Goal: Task Accomplishment & Management: Manage account settings

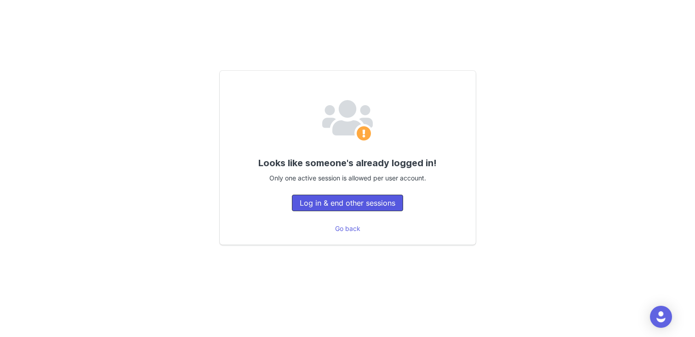
click at [344, 201] on button "Log in & end other sessions" at bounding box center [347, 203] width 111 height 17
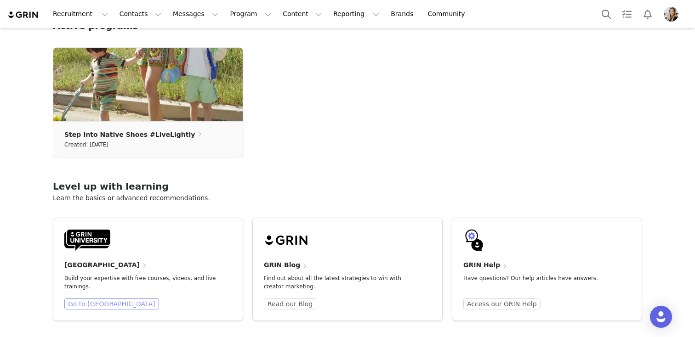
scroll to position [302, 0]
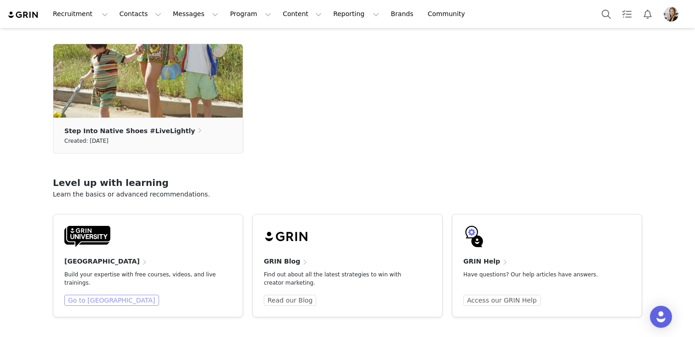
click at [92, 302] on link "Go to [GEOGRAPHIC_DATA]" at bounding box center [111, 300] width 95 height 11
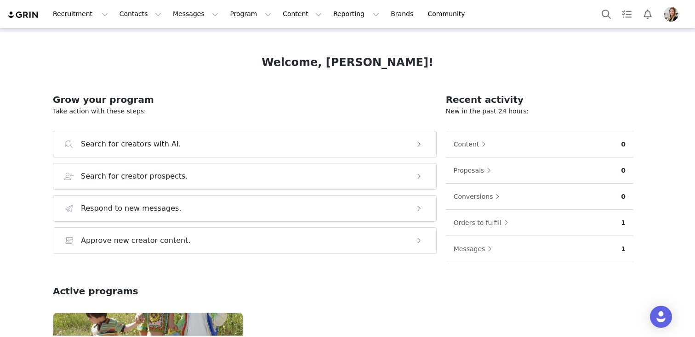
scroll to position [0, 0]
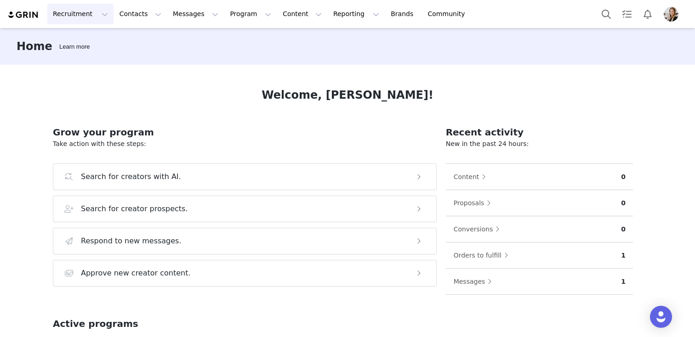
click at [88, 15] on button "Recruitment Recruitment" at bounding box center [80, 14] width 66 height 21
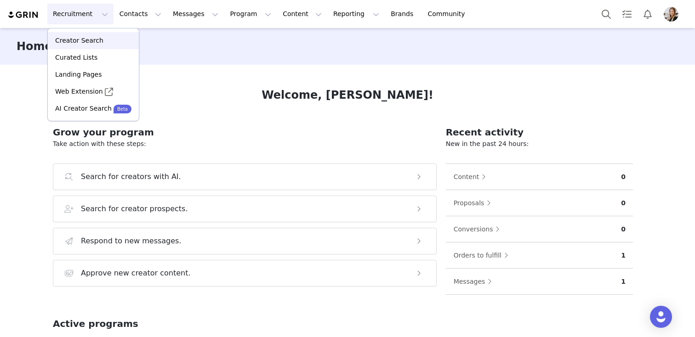
click at [72, 40] on p "Creator Search" at bounding box center [79, 41] width 48 height 10
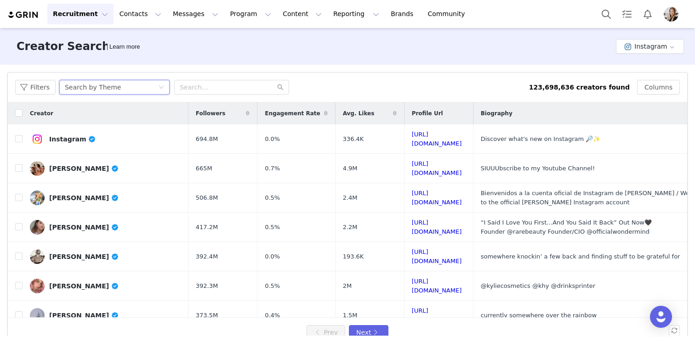
click at [95, 86] on div "Search by Theme" at bounding box center [93, 87] width 56 height 14
click at [198, 87] on input "text" at bounding box center [231, 87] width 115 height 15
click at [131, 85] on div "Search by Theme" at bounding box center [111, 87] width 93 height 14
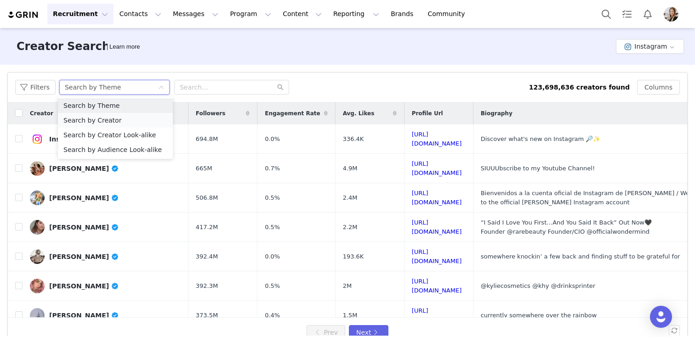
click at [107, 118] on li "Search by Creator" at bounding box center [115, 120] width 115 height 15
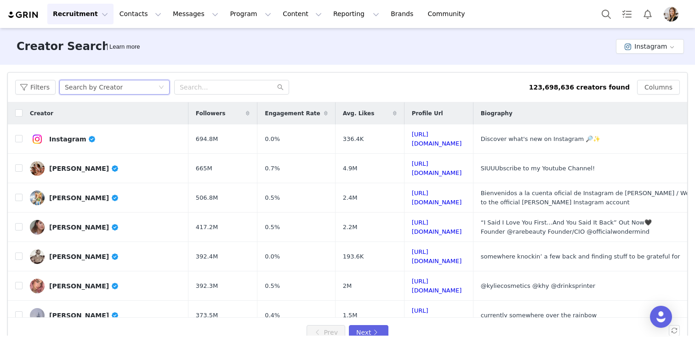
click at [110, 88] on div "Search by Creator" at bounding box center [94, 87] width 58 height 14
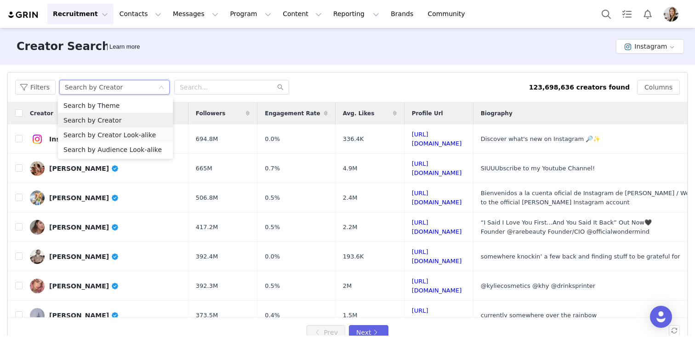
click at [127, 136] on li "Search by Creator Look-alike" at bounding box center [115, 135] width 115 height 15
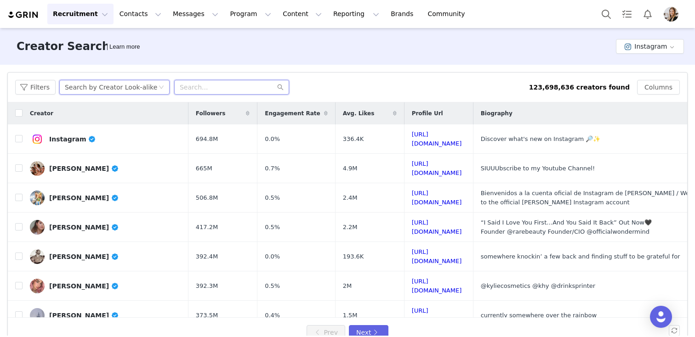
click at [215, 87] on input "text" at bounding box center [231, 87] width 115 height 15
click at [224, 90] on input "text" at bounding box center [231, 87] width 115 height 15
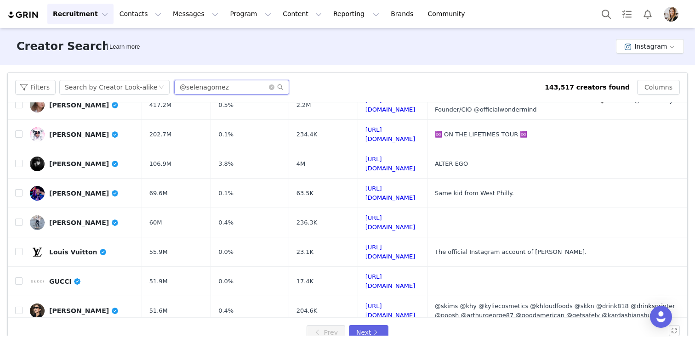
drag, startPoint x: 230, startPoint y: 88, endPoint x: 183, endPoint y: 84, distance: 46.5
click at [183, 84] on input "@selenagomez" at bounding box center [231, 87] width 115 height 15
paste input "rocky_barnes"
type input "@rocky_barnes"
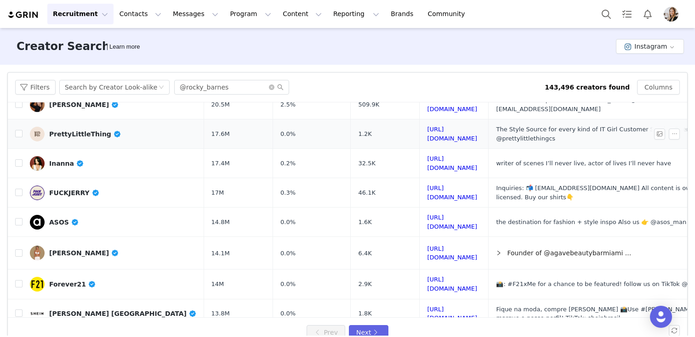
scroll to position [363, 0]
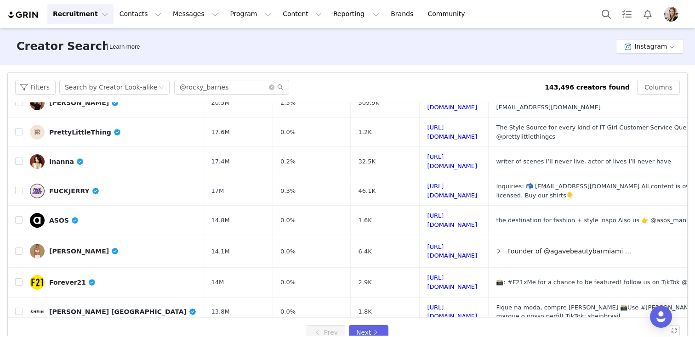
click at [61, 10] on button "Recruitment Recruitment" at bounding box center [80, 14] width 66 height 21
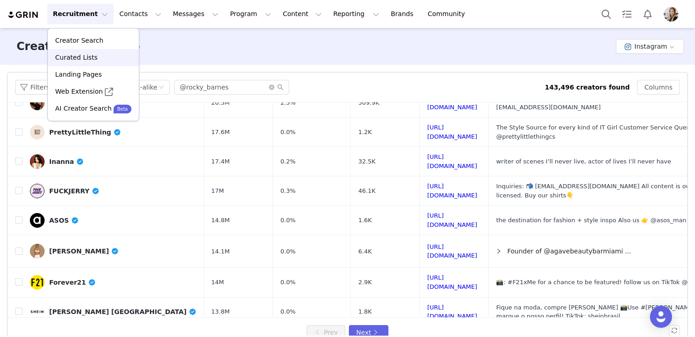
click at [90, 60] on p "Curated Lists" at bounding box center [76, 58] width 42 height 10
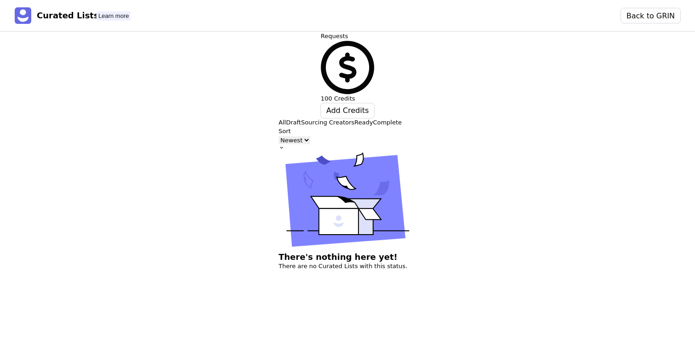
click at [286, 118] on button "Draft" at bounding box center [293, 122] width 15 height 9
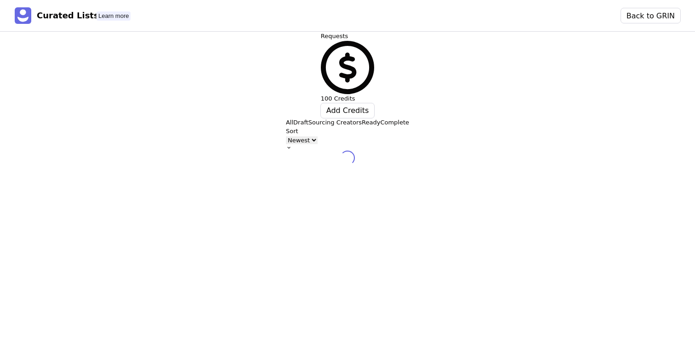
click at [308, 118] on p "Sourcing Creators" at bounding box center [334, 122] width 53 height 9
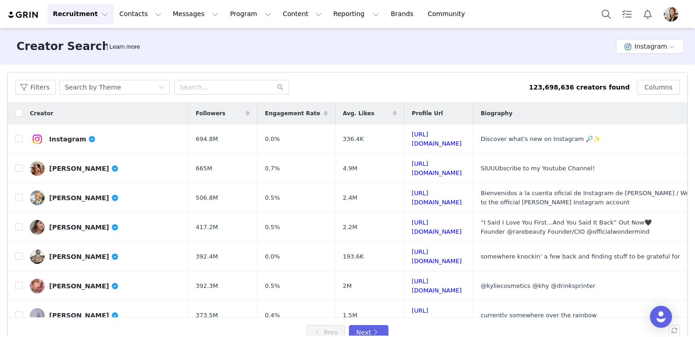
click at [85, 15] on button "Recruitment Recruitment" at bounding box center [80, 14] width 66 height 21
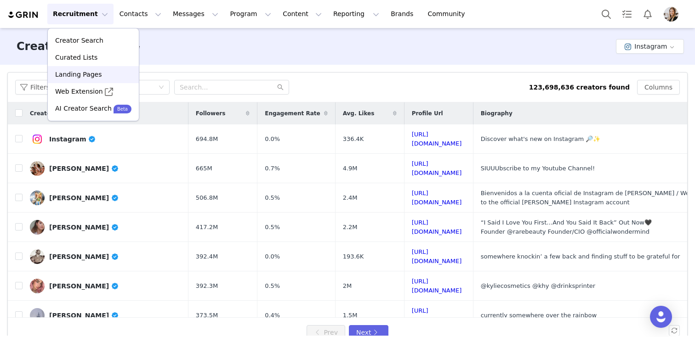
click at [83, 74] on p "Landing Pages" at bounding box center [78, 75] width 46 height 10
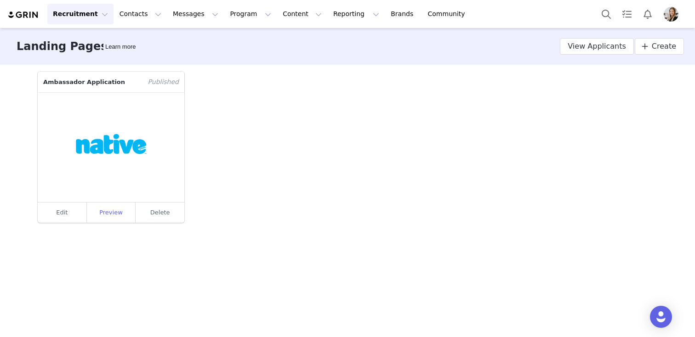
click at [118, 215] on link "Preview" at bounding box center [111, 213] width 49 height 20
click at [129, 17] on button "Contacts Contacts" at bounding box center [140, 14] width 53 height 21
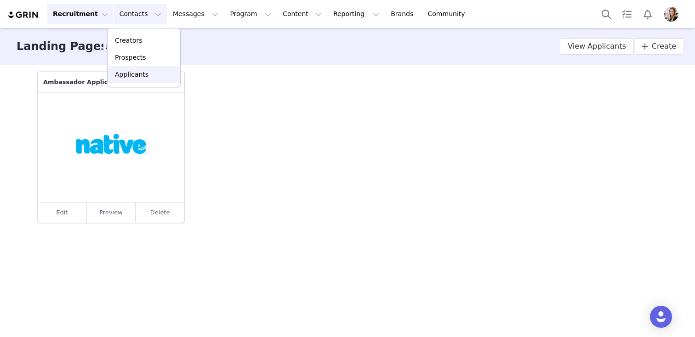
click at [132, 74] on p "Applicants" at bounding box center [132, 75] width 34 height 10
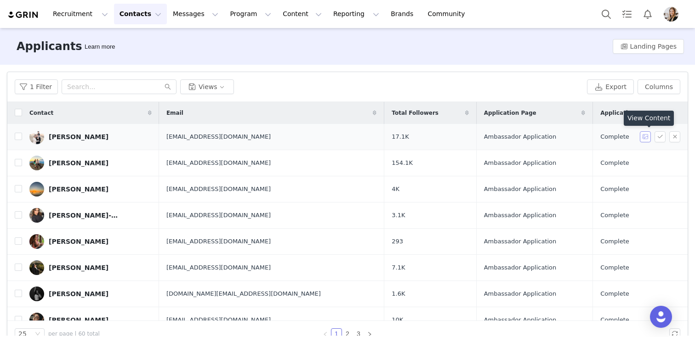
click at [646, 137] on button "button" at bounding box center [644, 136] width 11 height 11
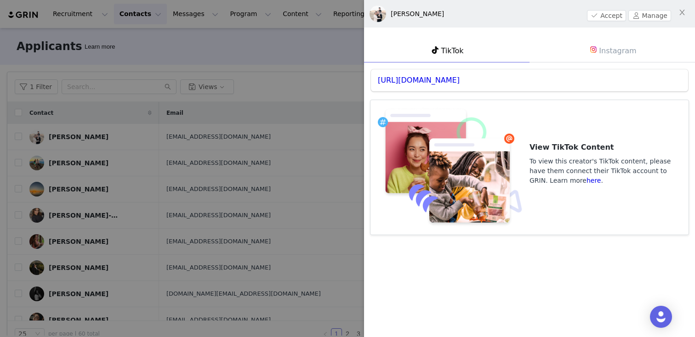
click at [309, 67] on div at bounding box center [347, 168] width 695 height 337
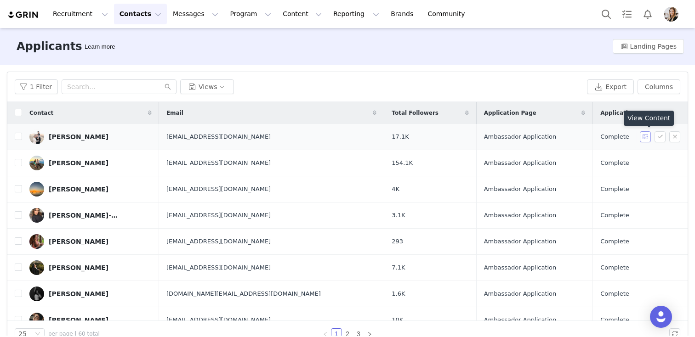
click at [645, 136] on button "button" at bounding box center [644, 136] width 11 height 11
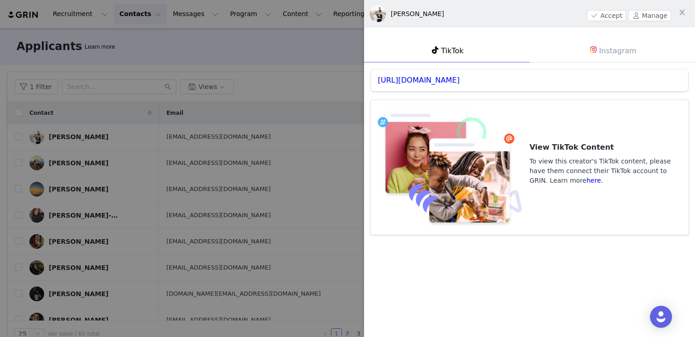
click at [594, 51] on img at bounding box center [592, 49] width 7 height 7
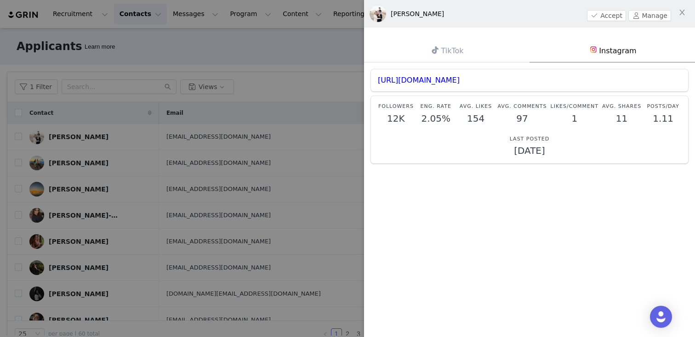
drag, startPoint x: 388, startPoint y: 118, endPoint x: 409, endPoint y: 119, distance: 21.2
click at [409, 119] on p "12K" at bounding box center [396, 118] width 36 height 11
drag, startPoint x: 422, startPoint y: 115, endPoint x: 444, endPoint y: 116, distance: 22.1
click at [444, 116] on p "2.05%" at bounding box center [436, 118] width 36 height 11
click at [459, 80] on link "https://www.instagram.com/themodernlatinamama" at bounding box center [419, 80] width 82 height 9
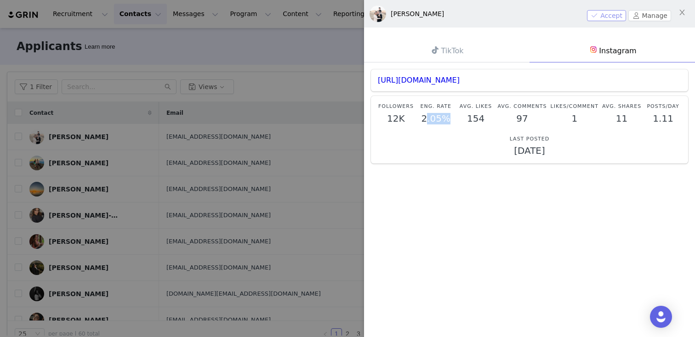
click at [602, 12] on button "Accept" at bounding box center [606, 15] width 39 height 11
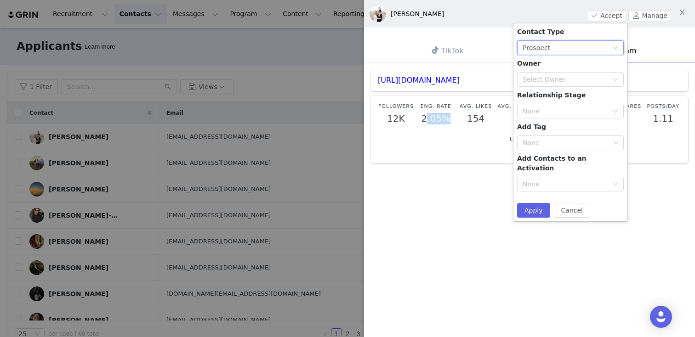
click at [552, 48] on div "None Prospect" at bounding box center [567, 48] width 90 height 14
click at [547, 83] on li "Creator" at bounding box center [570, 80] width 107 height 15
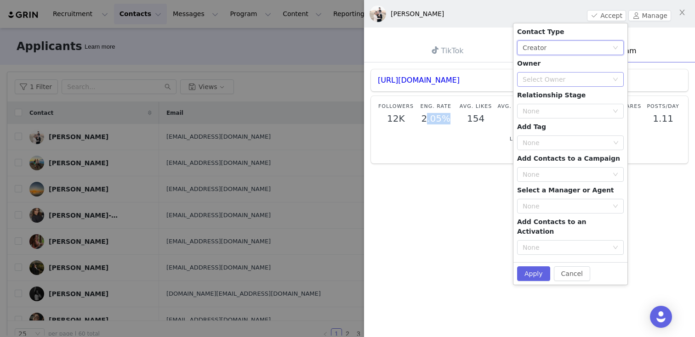
click at [546, 81] on div "Select Owner" at bounding box center [564, 79] width 85 height 9
click at [582, 62] on div "Contact Type None Creator Owner Select Owner Relationship Stage None Add Tag No…" at bounding box center [570, 143] width 107 height 232
click at [539, 243] on div "None" at bounding box center [567, 248] width 90 height 14
click at [564, 172] on div "None" at bounding box center [564, 174] width 85 height 9
click at [559, 144] on div "None" at bounding box center [565, 142] width 87 height 9
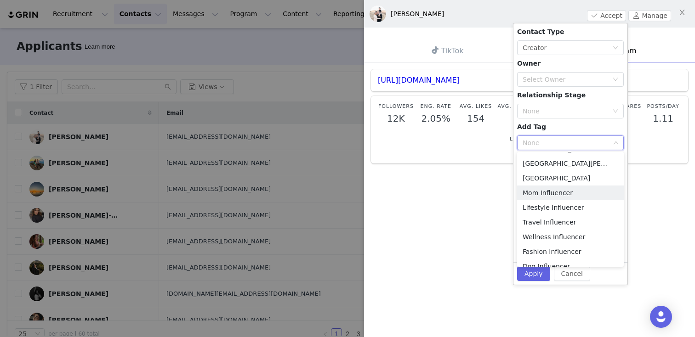
scroll to position [95, 0]
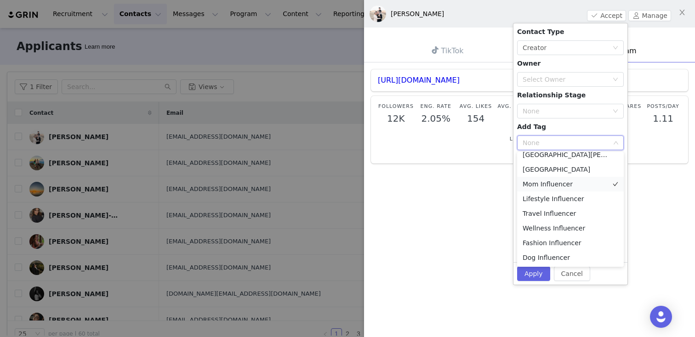
click at [548, 186] on li "Mom Influencer" at bounding box center [570, 184] width 107 height 15
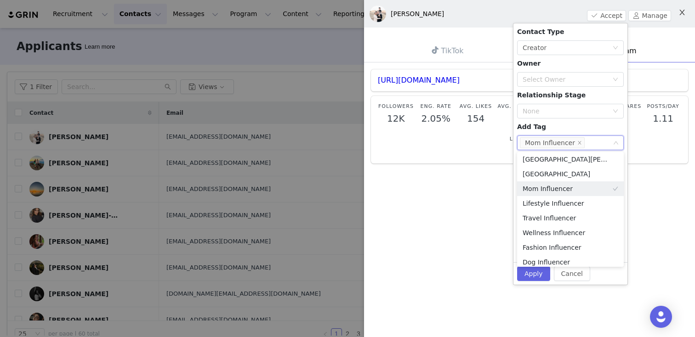
click at [685, 13] on icon "icon: close" at bounding box center [681, 12] width 7 height 7
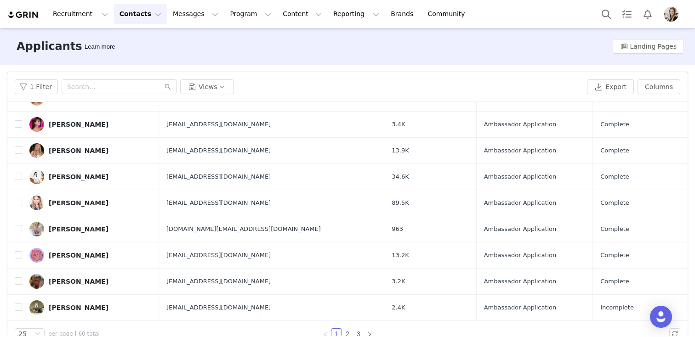
scroll to position [0, 0]
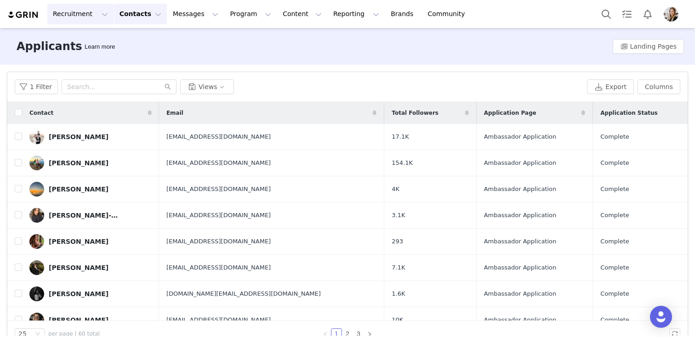
click at [83, 15] on button "Recruitment Recruitment" at bounding box center [80, 14] width 66 height 21
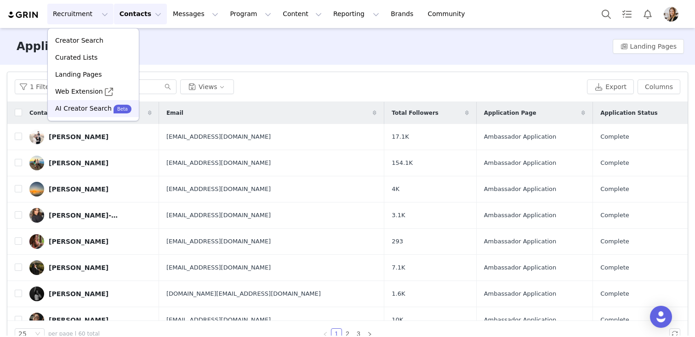
click at [74, 113] on p "AI Creator Search" at bounding box center [83, 109] width 57 height 10
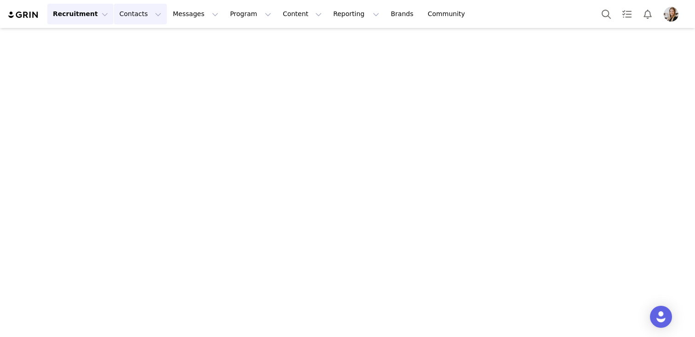
click at [131, 10] on button "Contacts Contacts" at bounding box center [140, 14] width 53 height 21
click at [139, 53] on p "Prospects" at bounding box center [130, 58] width 31 height 10
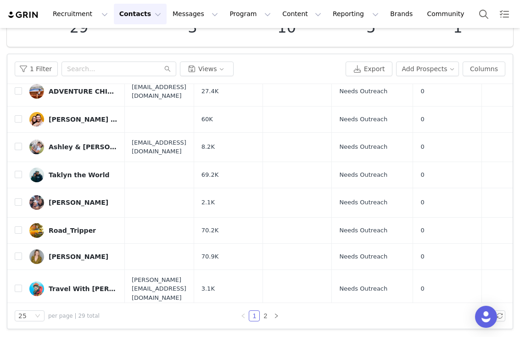
scroll to position [0, 0]
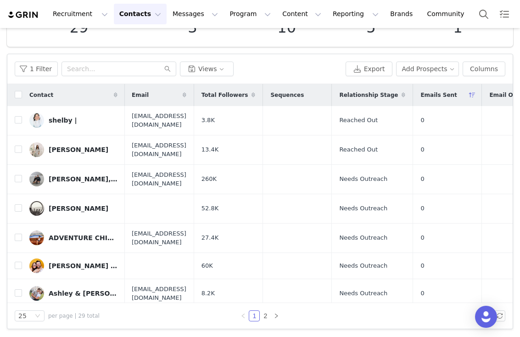
click at [398, 93] on span "Relationship Stage" at bounding box center [368, 95] width 59 height 8
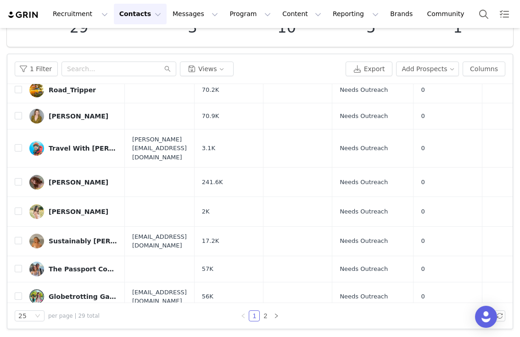
scroll to position [458, 0]
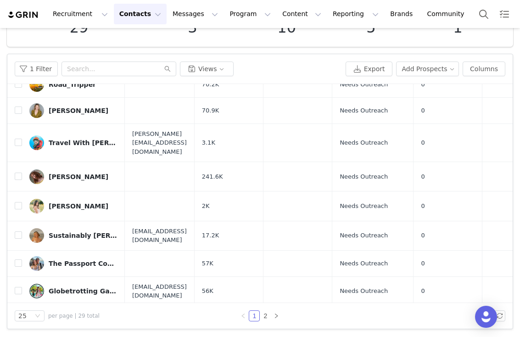
click at [130, 10] on button "Contacts Contacts" at bounding box center [140, 14] width 53 height 21
click at [137, 43] on p "Creators" at bounding box center [129, 41] width 28 height 10
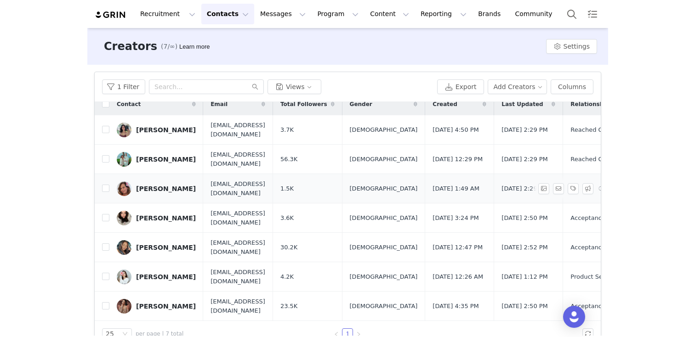
scroll to position [9, 529]
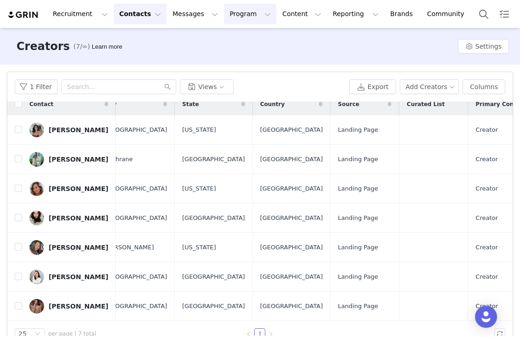
click at [226, 15] on button "Program Program" at bounding box center [250, 14] width 52 height 21
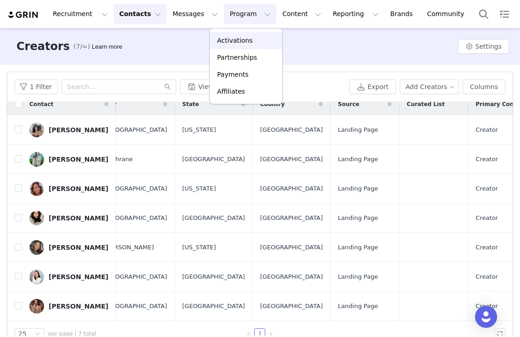
click at [243, 38] on p "Activations" at bounding box center [234, 41] width 35 height 10
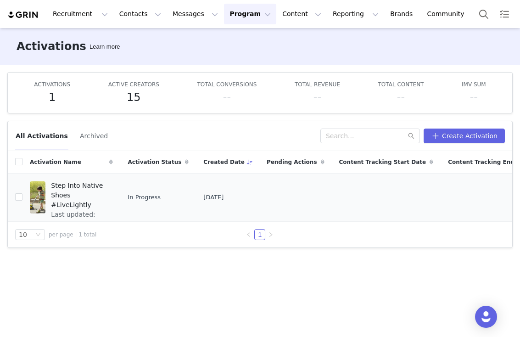
click at [45, 205] on div at bounding box center [38, 197] width 16 height 32
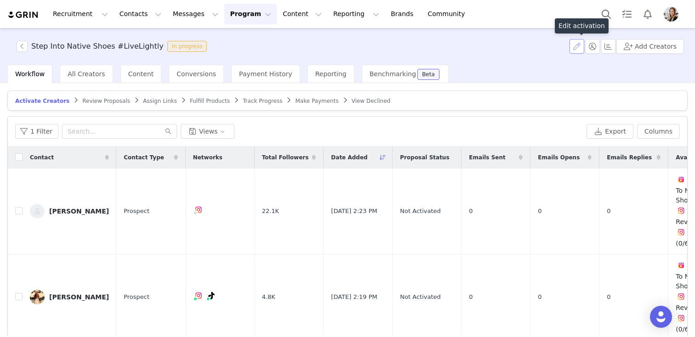
click at [582, 48] on button "button" at bounding box center [576, 46] width 15 height 15
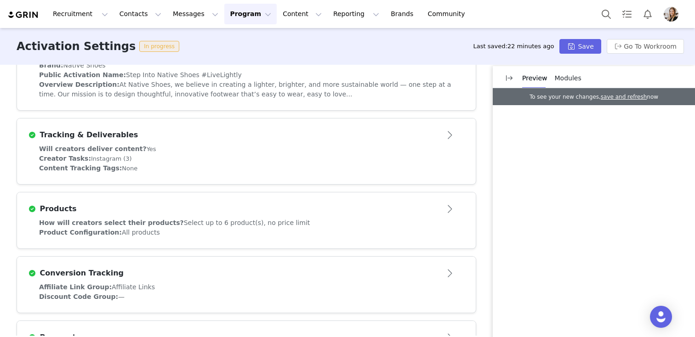
scroll to position [265, 0]
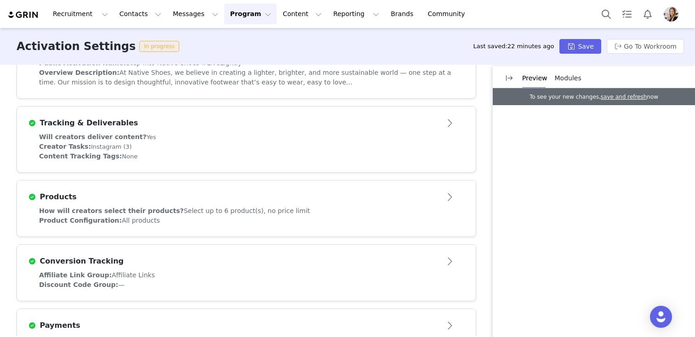
click at [117, 124] on h3 "Tracking & Deliverables" at bounding box center [87, 123] width 102 height 11
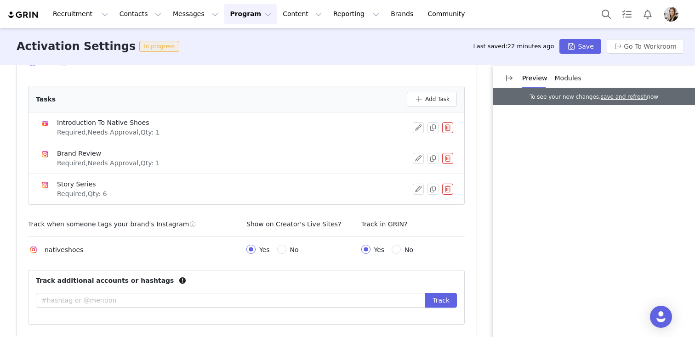
scroll to position [383, 0]
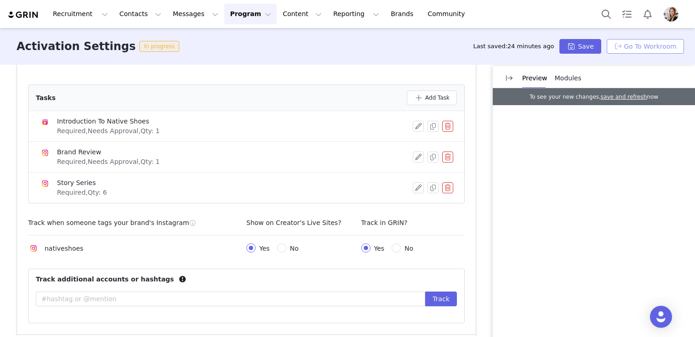
click at [634, 45] on button "Go To Workroom" at bounding box center [644, 46] width 77 height 15
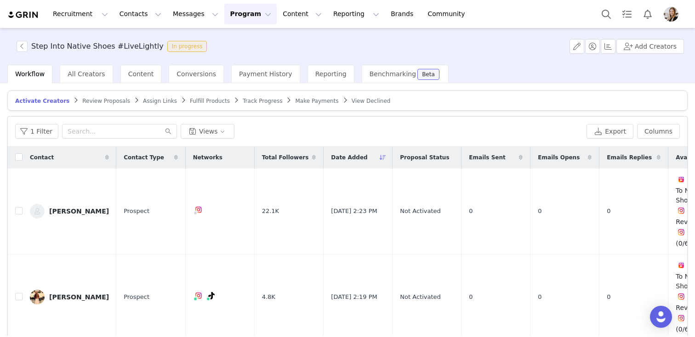
click at [27, 71] on span "Workflow" at bounding box center [29, 73] width 29 height 7
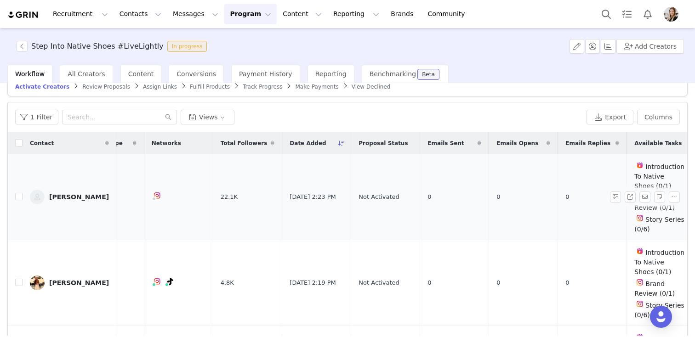
scroll to position [0, 49]
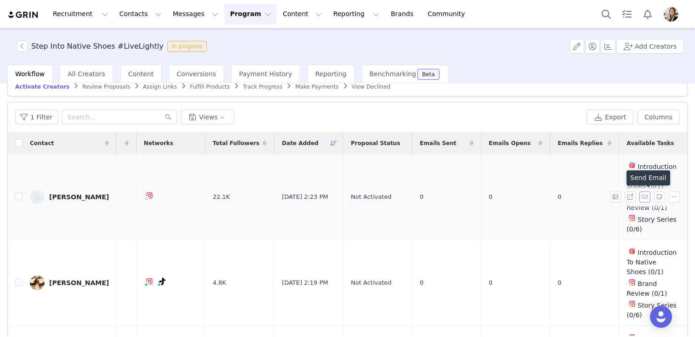
click at [644, 198] on button "button" at bounding box center [644, 197] width 11 height 11
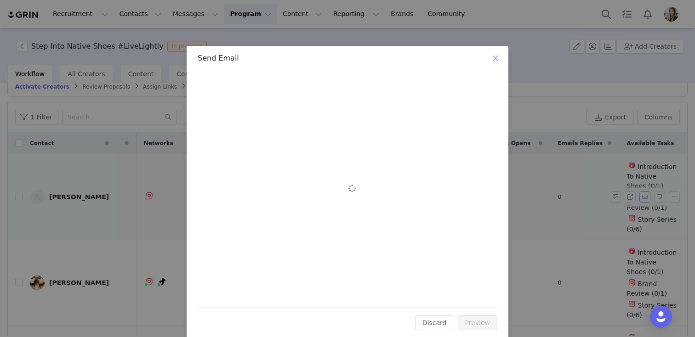
scroll to position [0, 0]
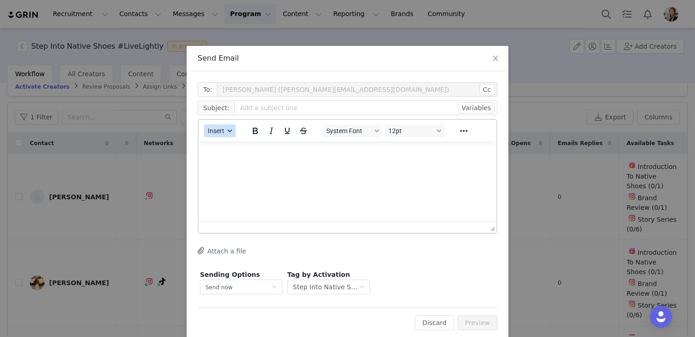
click at [227, 134] on button "Insert" at bounding box center [220, 130] width 32 height 13
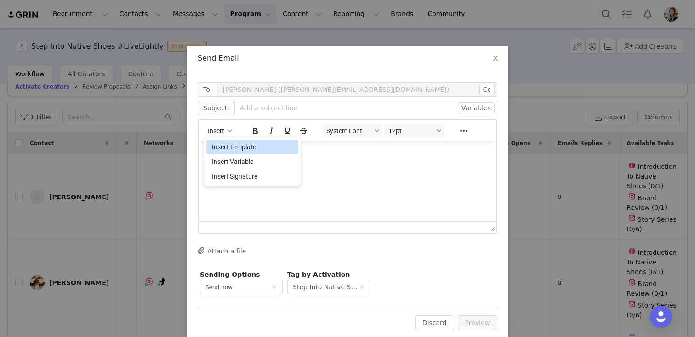
click at [254, 149] on div "Insert Template" at bounding box center [253, 146] width 83 height 11
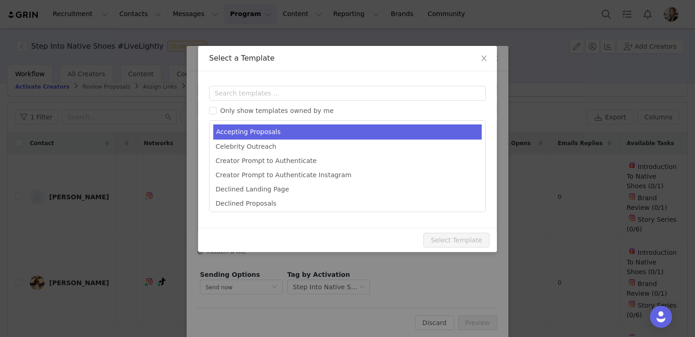
type input "Native Shoes Collaboration: Acceptance!"
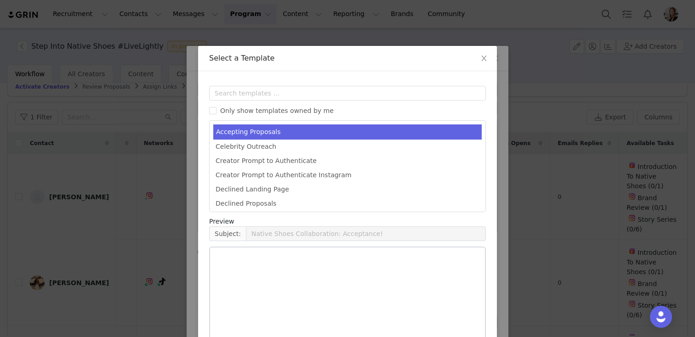
click at [271, 134] on li "Accepting Proposals" at bounding box center [347, 131] width 268 height 15
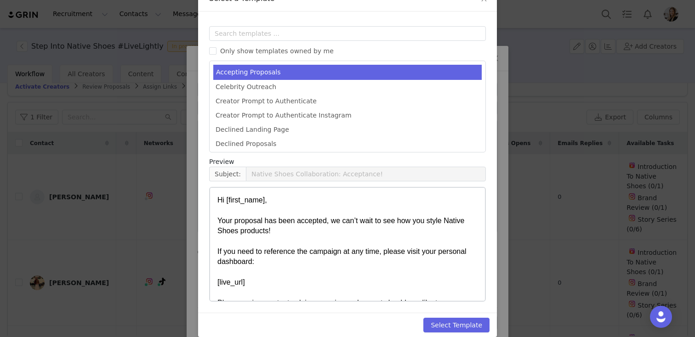
scroll to position [71, 0]
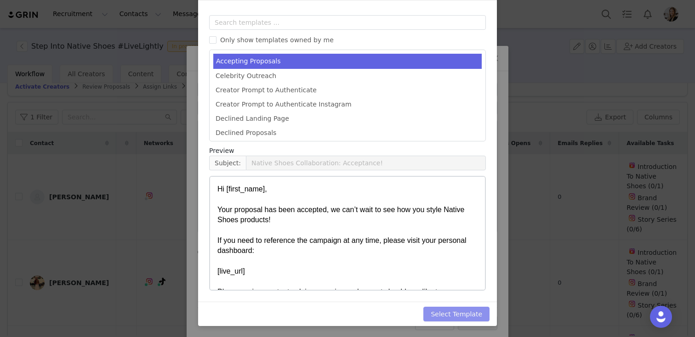
click at [456, 317] on button "Select Template" at bounding box center [456, 314] width 66 height 15
type input "Native Shoes Collaboration: Acceptance!"
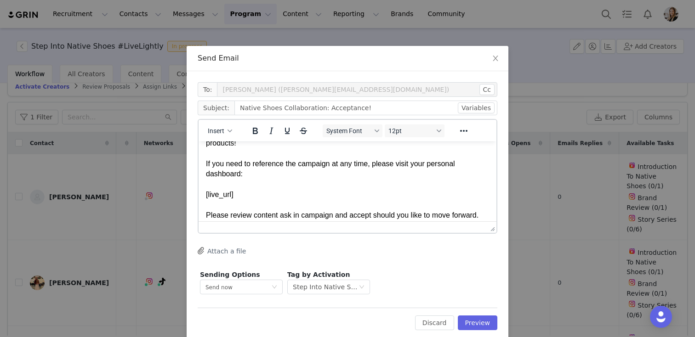
scroll to position [43, 0]
click at [241, 175] on p "Hi [first_name], Your proposal has been accepted, we can’t wait to see how you …" at bounding box center [347, 173] width 283 height 134
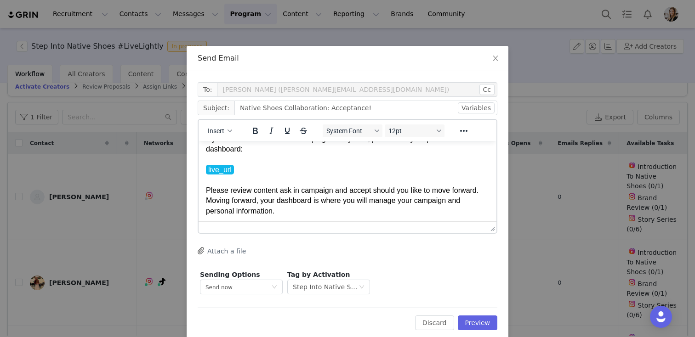
scroll to position [72, 0]
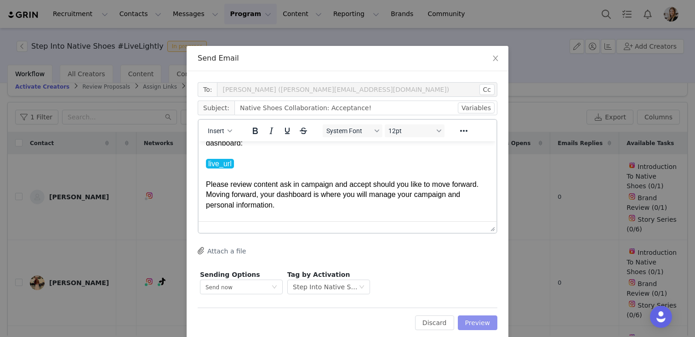
click at [475, 326] on button "Preview" at bounding box center [478, 323] width 40 height 15
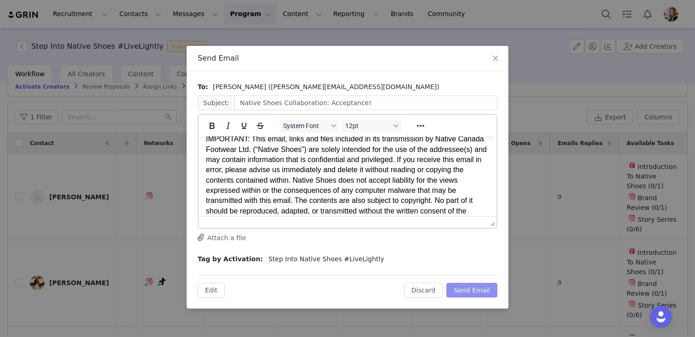
scroll to position [472, 0]
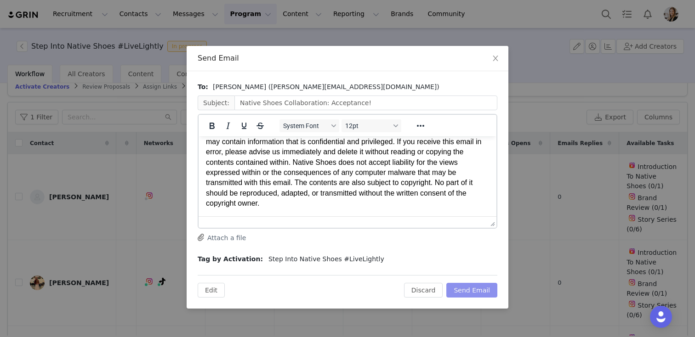
click at [464, 288] on button "Send Email" at bounding box center [471, 290] width 51 height 15
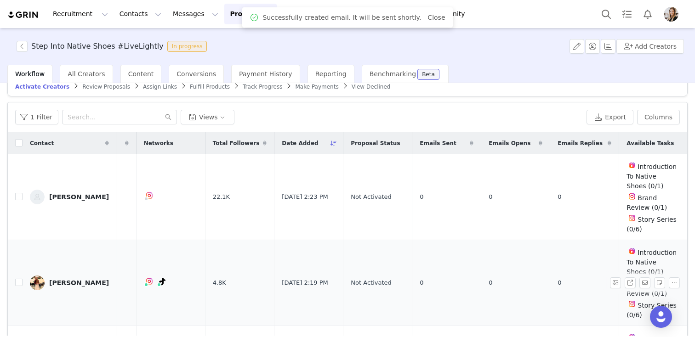
scroll to position [12, 0]
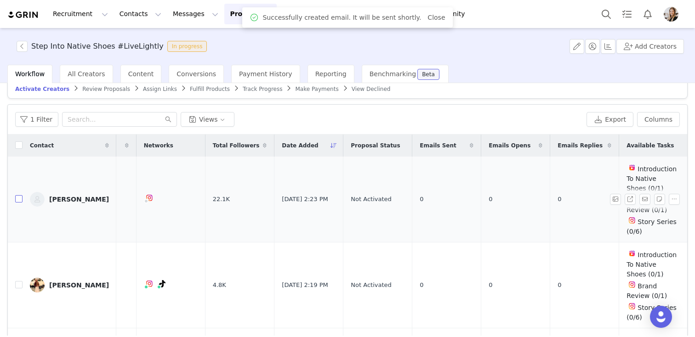
click at [16, 197] on input "checkbox" at bounding box center [18, 198] width 7 height 7
checkbox input "true"
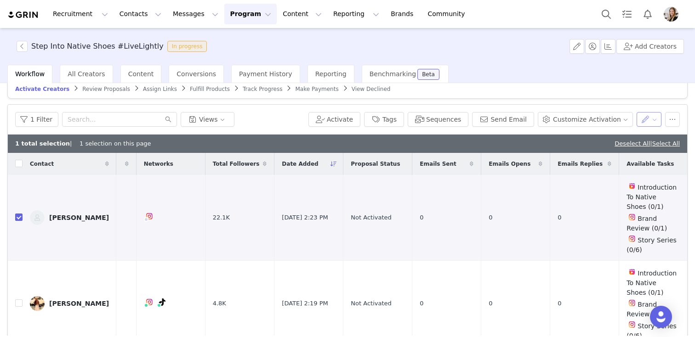
click at [642, 118] on button "button" at bounding box center [648, 119] width 25 height 15
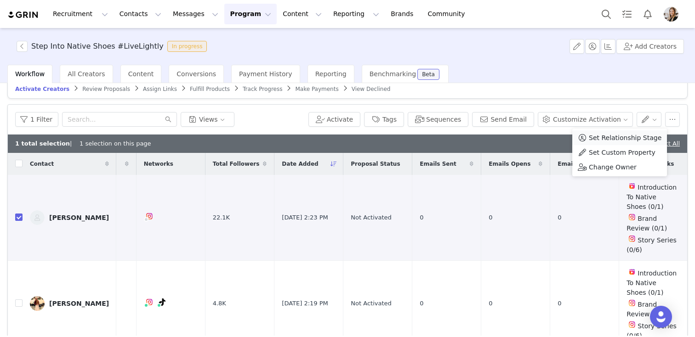
click at [632, 140] on span "Set Relationship Stage" at bounding box center [624, 138] width 73 height 10
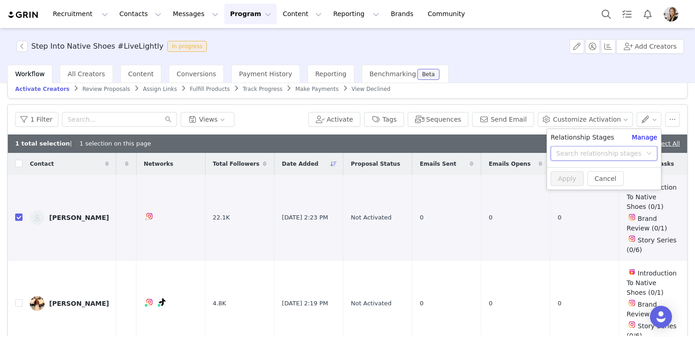
click at [629, 147] on div "Search relationship stages" at bounding box center [601, 154] width 90 height 14
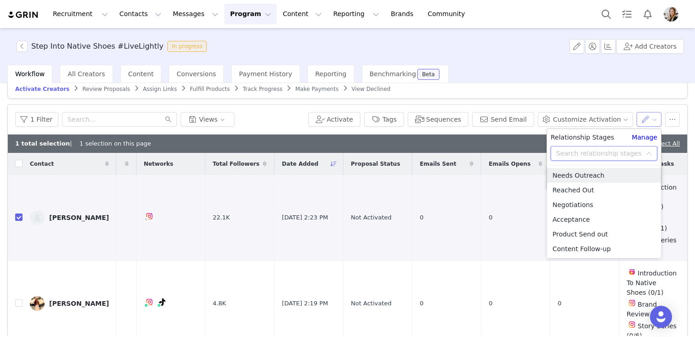
click at [644, 122] on button "button" at bounding box center [648, 119] width 25 height 15
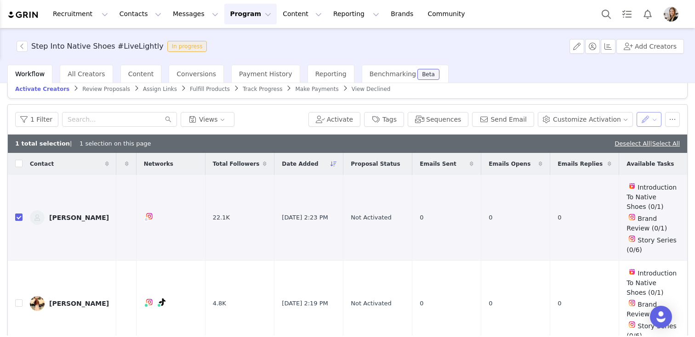
click at [644, 122] on button "button" at bounding box center [648, 119] width 25 height 15
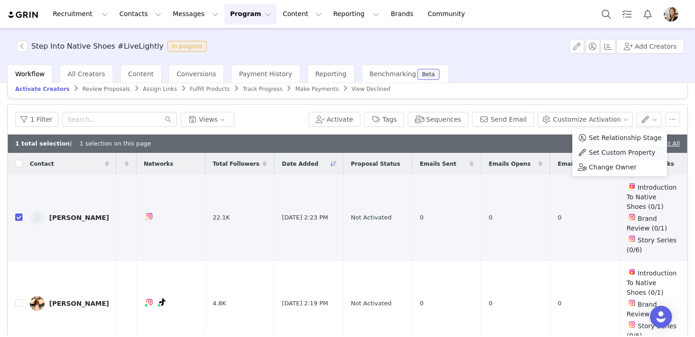
click at [608, 151] on span "Set Custom Property" at bounding box center [621, 152] width 67 height 10
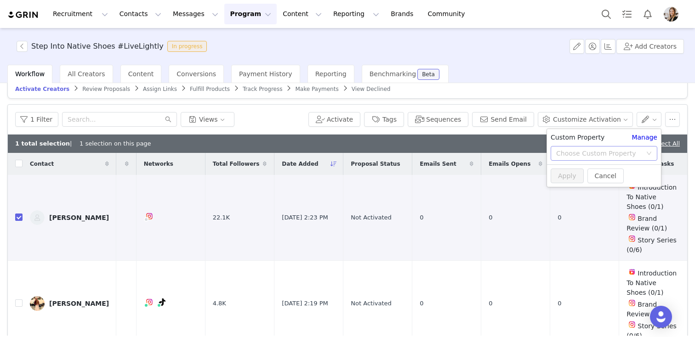
click at [609, 150] on div "Choose Custom Property" at bounding box center [598, 153] width 85 height 9
click at [605, 91] on article "Activate Creators Review Proposals Assign Links Fulfill Products Track Progress…" at bounding box center [347, 89] width 680 height 20
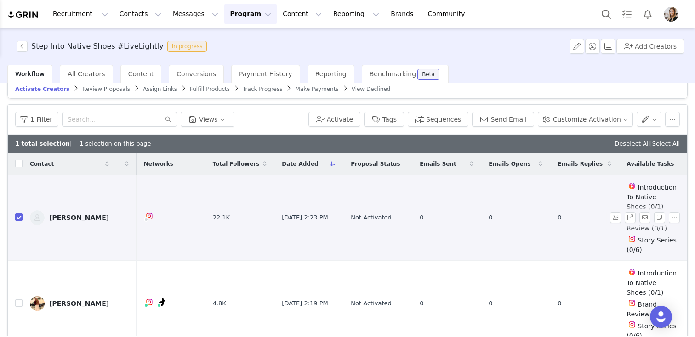
click at [68, 222] on link "Ashley Pelkoski" at bounding box center [69, 217] width 79 height 15
click at [68, 218] on div "Ashley Pelkoski" at bounding box center [79, 217] width 60 height 7
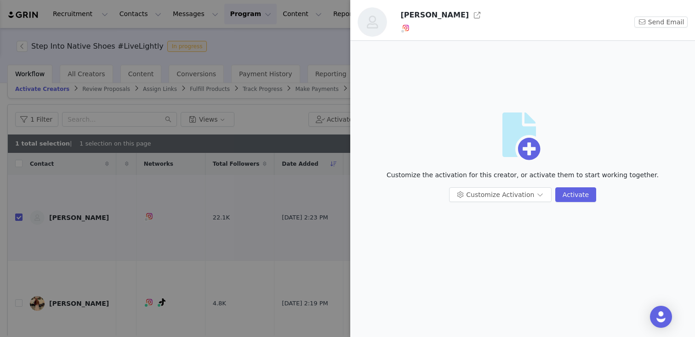
drag, startPoint x: 164, startPoint y: 11, endPoint x: 128, endPoint y: 10, distance: 35.8
click at [163, 10] on div at bounding box center [347, 168] width 695 height 337
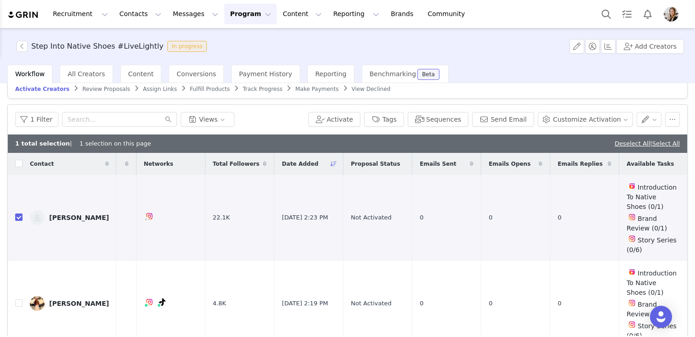
scroll to position [0, 0]
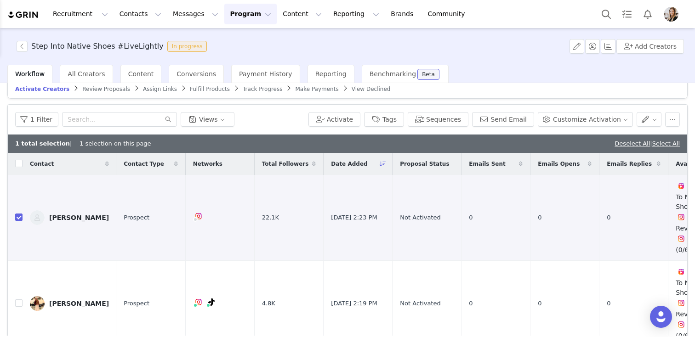
click at [694, 10] on div at bounding box center [695, 168] width 0 height 337
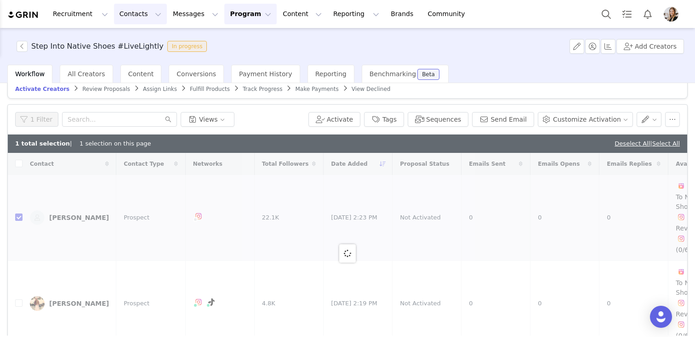
click at [127, 17] on button "Contacts Contacts" at bounding box center [140, 14] width 53 height 21
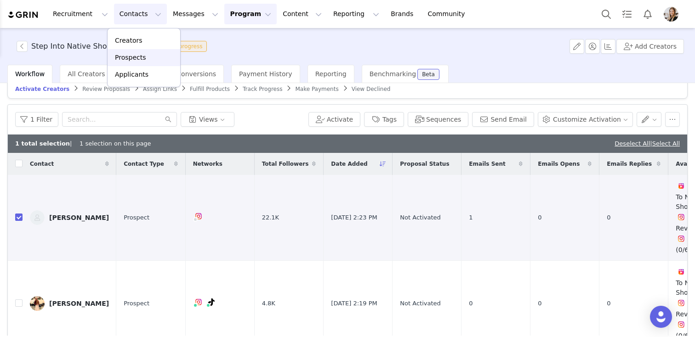
click at [131, 58] on p "Prospects" at bounding box center [130, 58] width 31 height 10
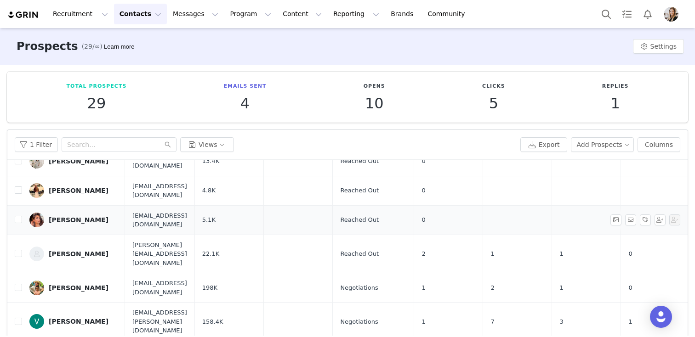
scroll to position [69, 0]
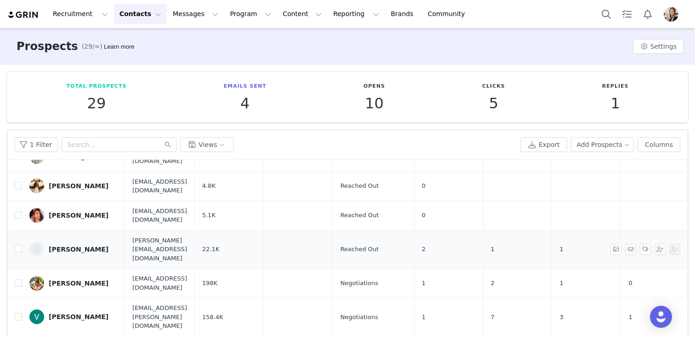
click at [92, 246] on div "Ashley Pelkoski" at bounding box center [79, 249] width 60 height 7
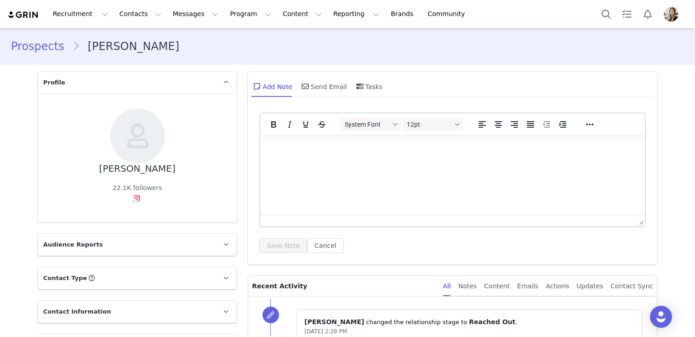
click at [148, 249] on p "Audience Reports" at bounding box center [126, 245] width 177 height 22
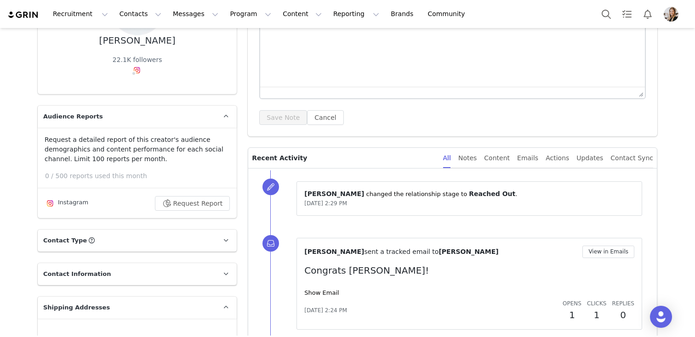
scroll to position [145, 0]
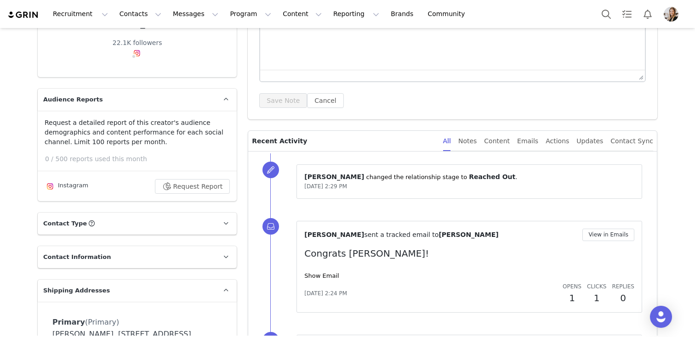
click at [210, 95] on p "Audience Reports" at bounding box center [126, 100] width 177 height 22
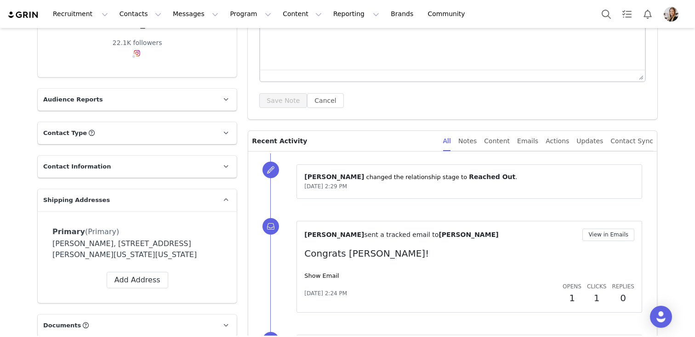
click at [130, 131] on p "Contact Type Contact type can be Creator, Prospect, Application, or Manager." at bounding box center [126, 133] width 177 height 22
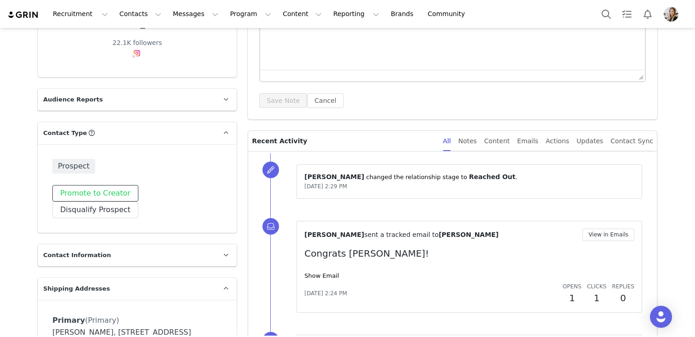
click at [110, 190] on button "Promote to Creator" at bounding box center [95, 193] width 86 height 17
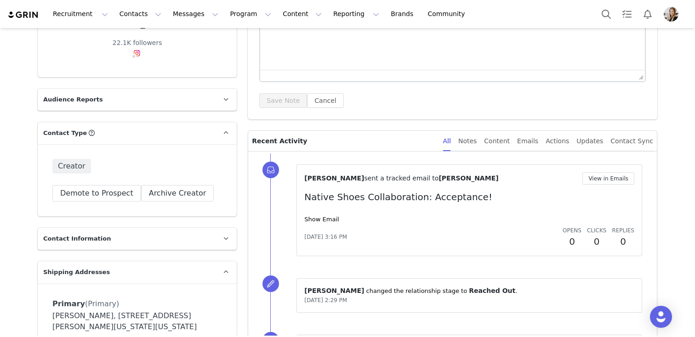
scroll to position [0, 0]
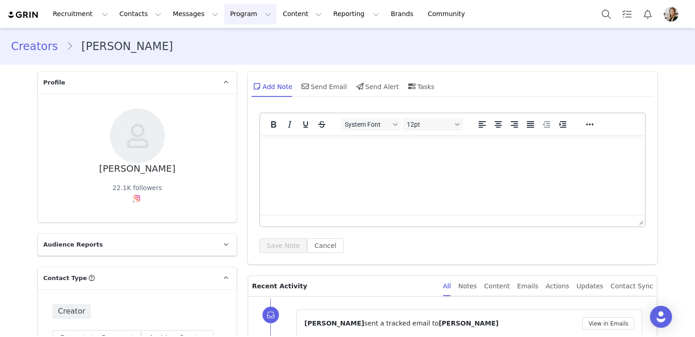
click at [238, 13] on button "Program Program" at bounding box center [250, 14] width 52 height 21
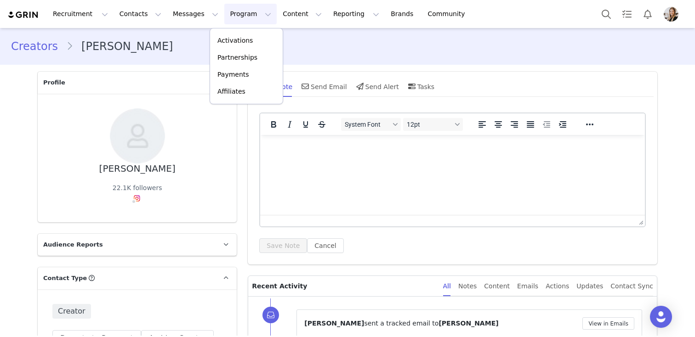
click at [217, 196] on div "Ashley Pelkoski 22.1K followers" at bounding box center [137, 157] width 170 height 99
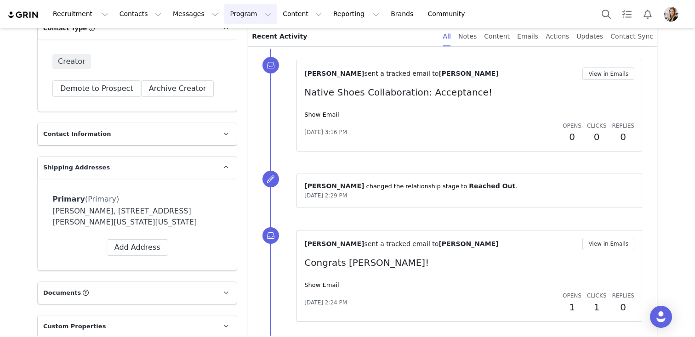
scroll to position [452, 0]
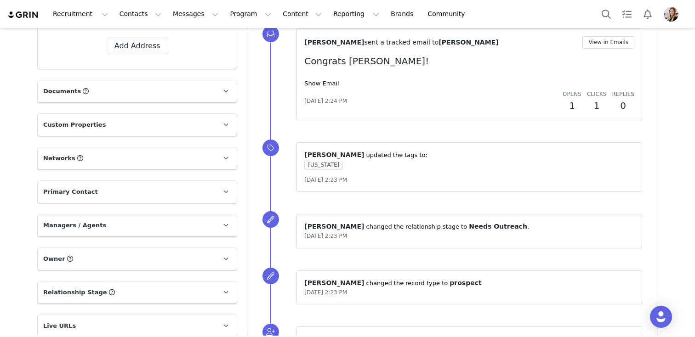
click at [97, 126] on span "Custom Properties" at bounding box center [74, 124] width 62 height 9
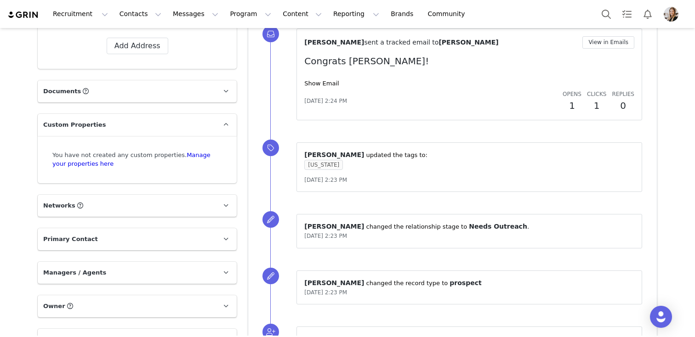
click at [97, 126] on span "Custom Properties" at bounding box center [74, 124] width 62 height 9
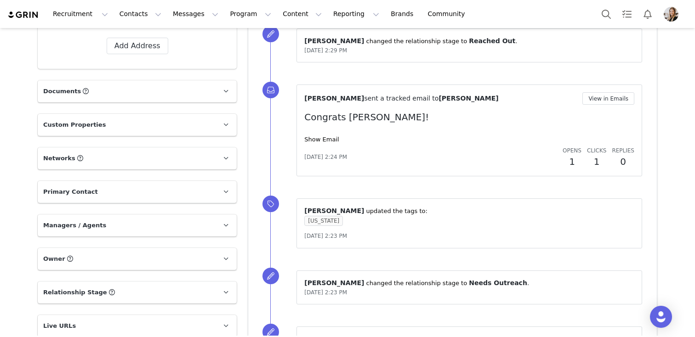
drag, startPoint x: 108, startPoint y: 292, endPoint x: 131, endPoint y: 267, distance: 33.5
click at [108, 292] on p "Relationship Stage Use relationship stages to move contacts through a logical s…" at bounding box center [126, 293] width 177 height 22
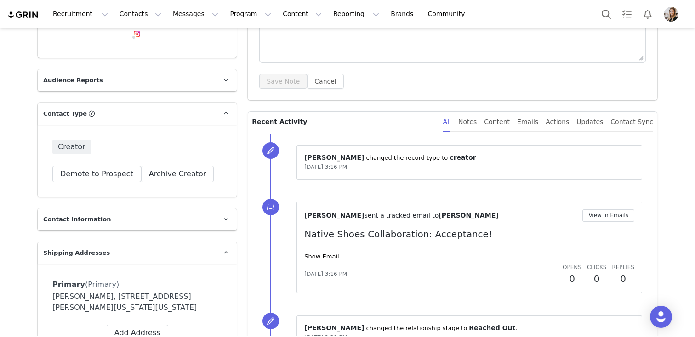
scroll to position [0, 0]
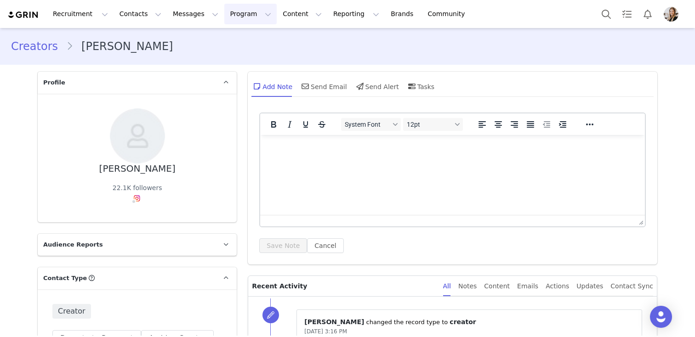
click at [233, 6] on button "Program Program" at bounding box center [250, 14] width 52 height 21
click at [251, 40] on div "Activations" at bounding box center [246, 41] width 62 height 10
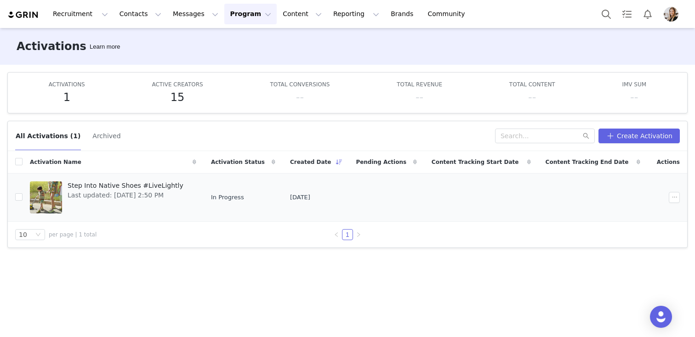
click at [65, 195] on div "Step Into Native Shoes #LiveLightly Last updated: Oct 1, 2025 2:50 PM" at bounding box center [125, 197] width 127 height 37
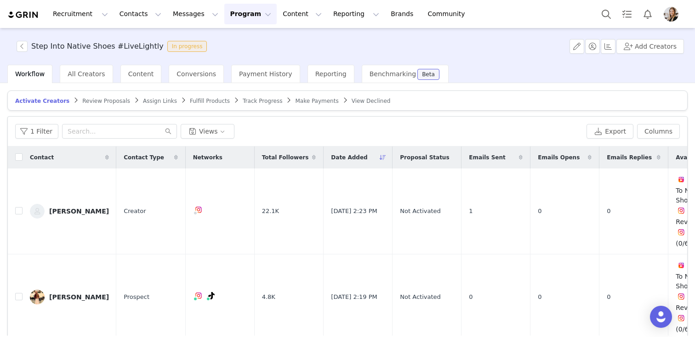
click at [99, 101] on span "Review Proposals" at bounding box center [106, 101] width 48 height 6
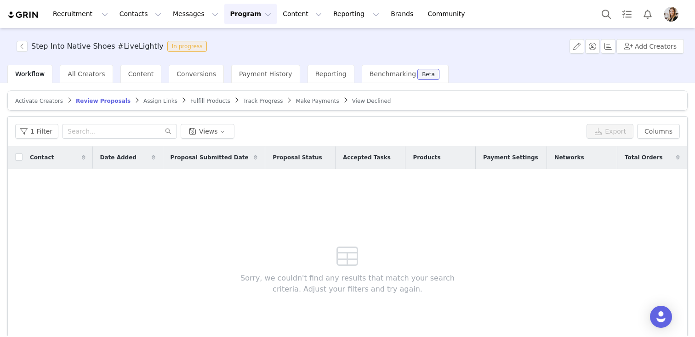
click at [150, 103] on span "Assign Links" at bounding box center [160, 101] width 34 height 6
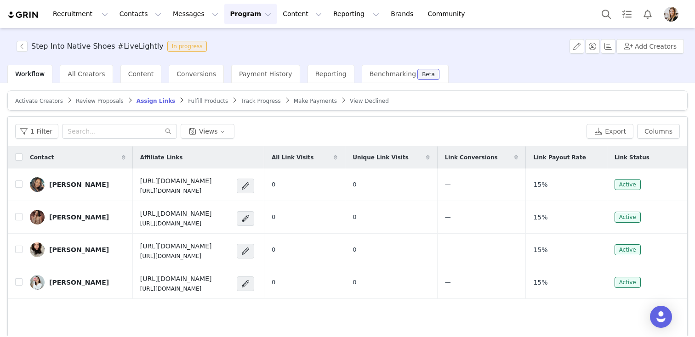
click at [200, 102] on span "Fulfill Products" at bounding box center [208, 101] width 40 height 6
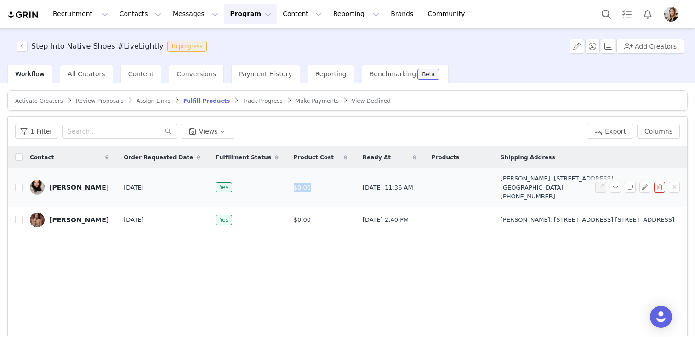
drag, startPoint x: 297, startPoint y: 188, endPoint x: 271, endPoint y: 186, distance: 26.8
click at [286, 186] on td "$0.00" at bounding box center [320, 188] width 69 height 38
drag, startPoint x: 299, startPoint y: 224, endPoint x: 266, endPoint y: 220, distance: 32.8
click at [286, 220] on td "$0.00" at bounding box center [320, 220] width 69 height 26
drag, startPoint x: 303, startPoint y: 185, endPoint x: 279, endPoint y: 180, distance: 24.4
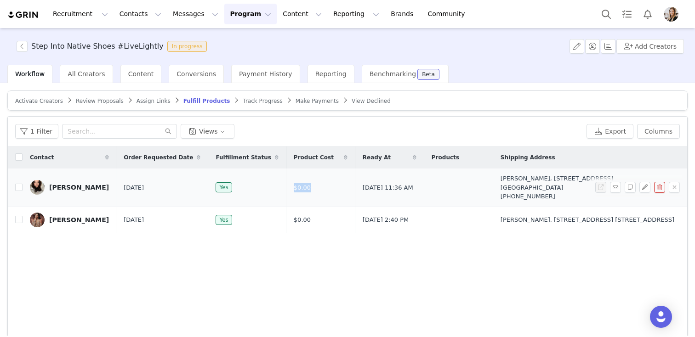
click at [286, 180] on td "$0.00" at bounding box center [320, 188] width 69 height 38
click at [292, 185] on td "$0.00" at bounding box center [320, 188] width 69 height 38
drag, startPoint x: 424, startPoint y: 178, endPoint x: 430, endPoint y: 179, distance: 6.4
click at [428, 180] on td at bounding box center [458, 188] width 69 height 38
drag, startPoint x: 416, startPoint y: 176, endPoint x: 426, endPoint y: 199, distance: 25.1
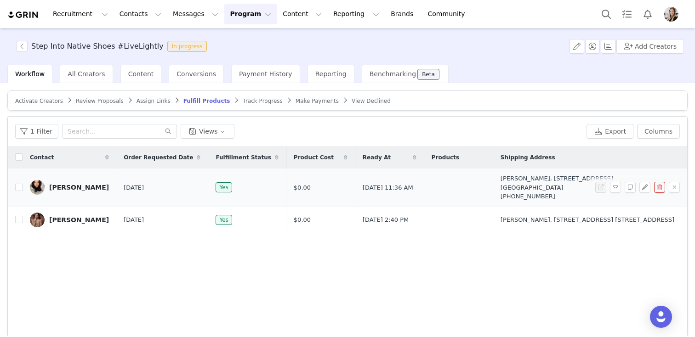
click at [468, 190] on td at bounding box center [458, 188] width 69 height 38
click at [259, 102] on span "Track Progress" at bounding box center [263, 101] width 40 height 6
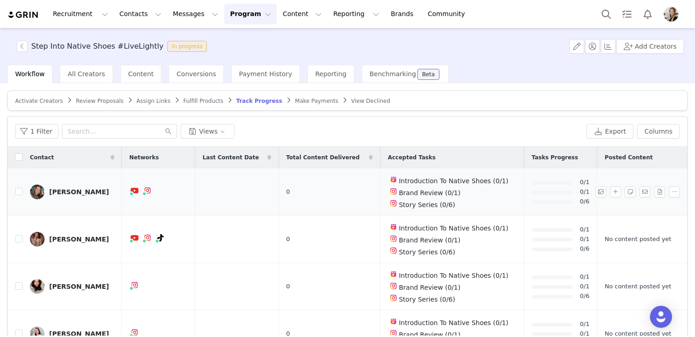
scroll to position [55, 0]
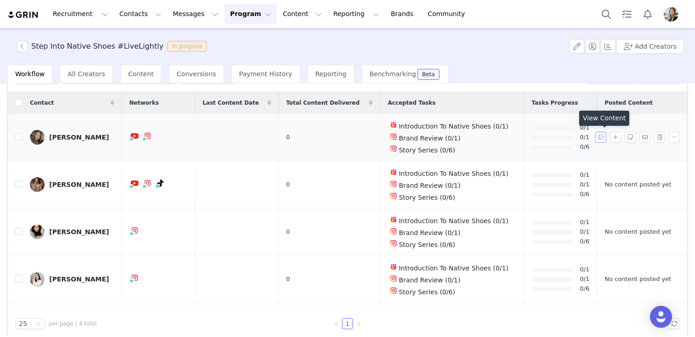
click at [602, 139] on button "button" at bounding box center [600, 137] width 11 height 11
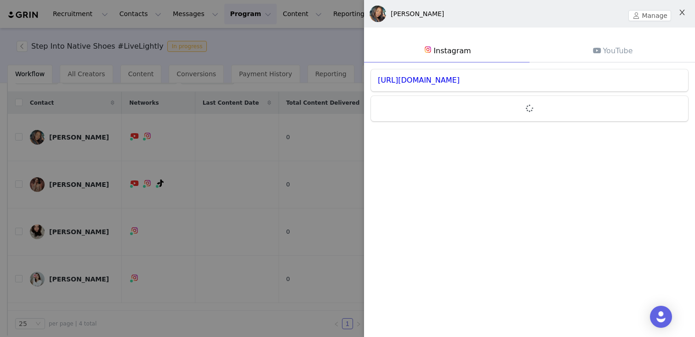
click at [676, 15] on button "Close" at bounding box center [682, 13] width 26 height 26
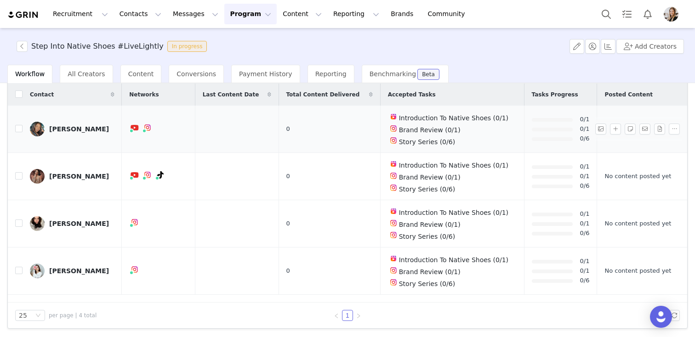
scroll to position [0, 0]
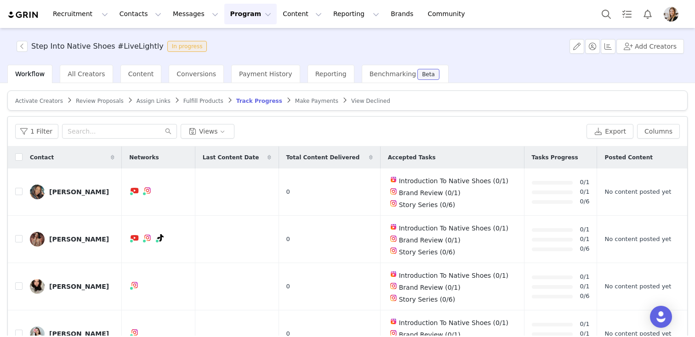
click at [308, 99] on span "Make Payments" at bounding box center [316, 101] width 43 height 6
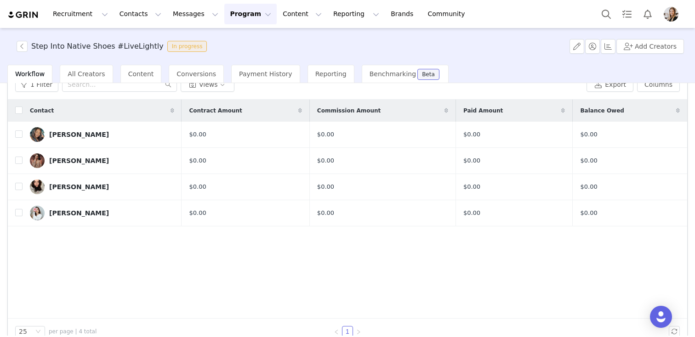
scroll to position [51, 0]
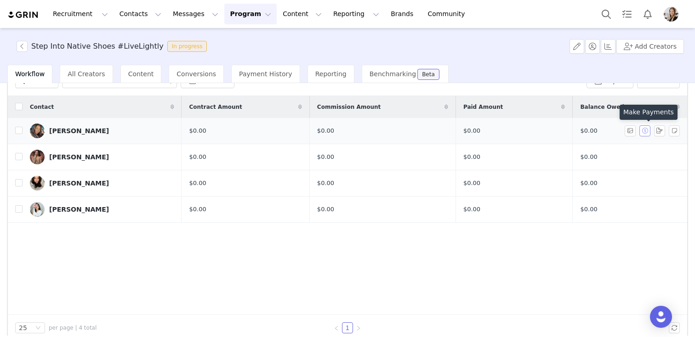
click at [644, 131] on button "button" at bounding box center [644, 130] width 11 height 11
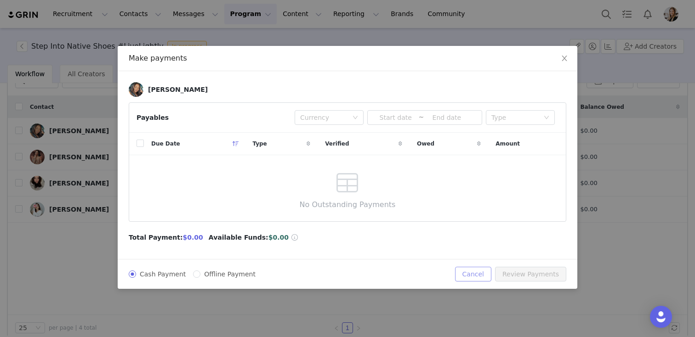
click at [474, 274] on button "Cancel" at bounding box center [473, 274] width 36 height 15
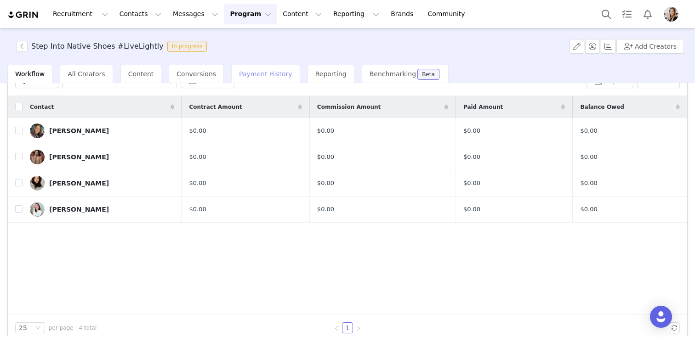
click at [270, 76] on span "Payment History" at bounding box center [265, 73] width 53 height 7
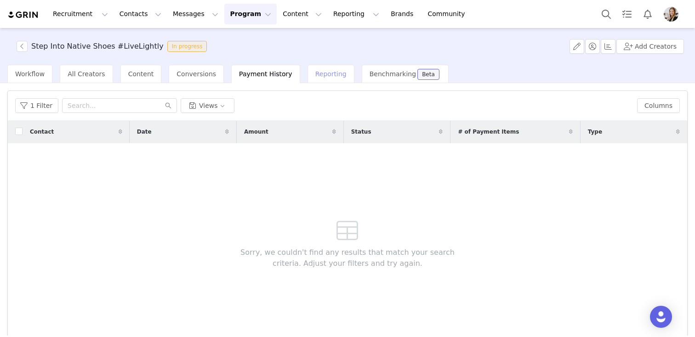
click at [317, 75] on span "Reporting" at bounding box center [330, 73] width 31 height 7
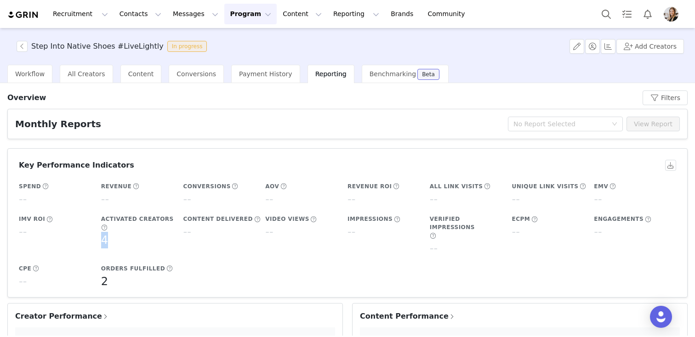
drag, startPoint x: 99, startPoint y: 232, endPoint x: 121, endPoint y: 234, distance: 22.2
click at [120, 230] on div "Activated Creators 4" at bounding box center [140, 231] width 82 height 41
drag, startPoint x: 111, startPoint y: 266, endPoint x: 90, endPoint y: 261, distance: 21.3
click at [92, 264] on div "Spend -- Revenue -- Conversions -- AOV -- Revenue ROI -- All Link Visits -- Uni…" at bounding box center [345, 235] width 657 height 115
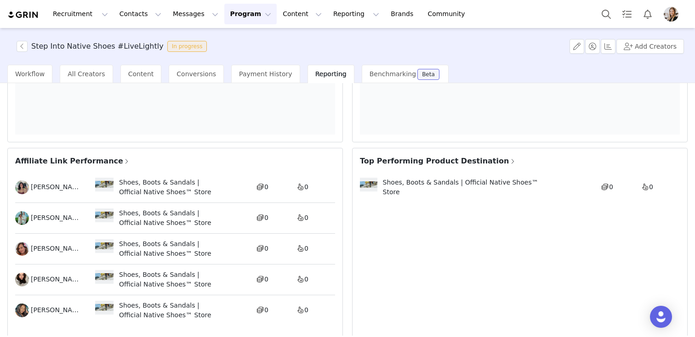
scroll to position [327, 0]
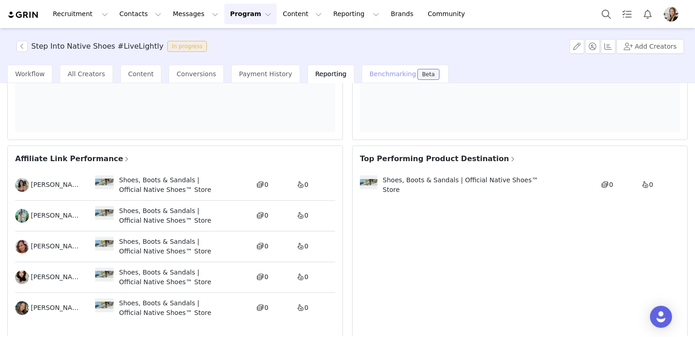
click at [381, 77] on span "Benchmarking" at bounding box center [392, 73] width 46 height 7
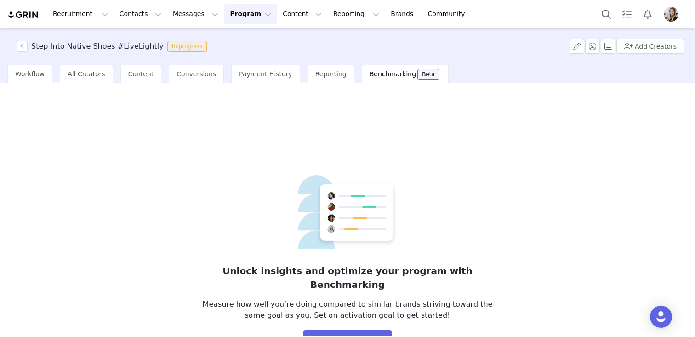
scroll to position [27, 0]
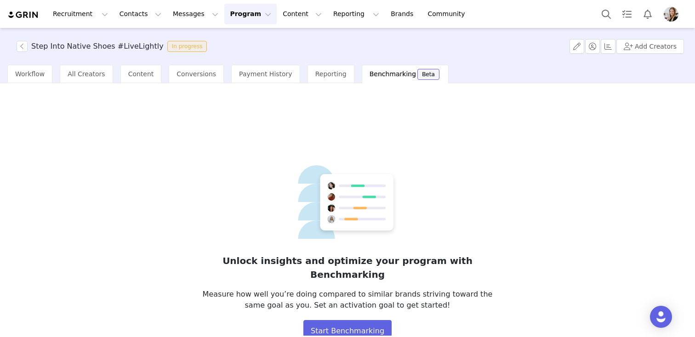
click at [447, 297] on div "Unlock insights and optimize your program with Benchmarking Measure how well yo…" at bounding box center [347, 253] width 294 height 177
click at [25, 49] on button "button" at bounding box center [22, 46] width 11 height 11
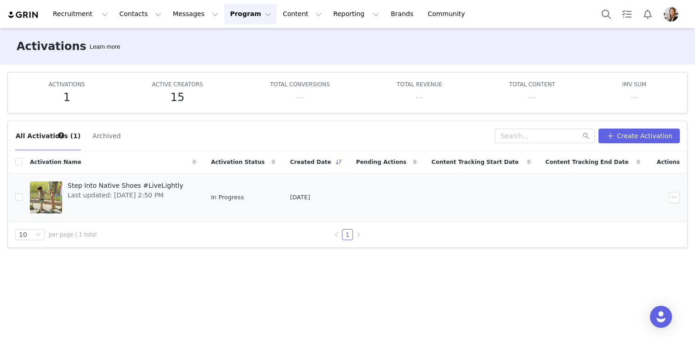
click at [31, 199] on div at bounding box center [46, 197] width 32 height 32
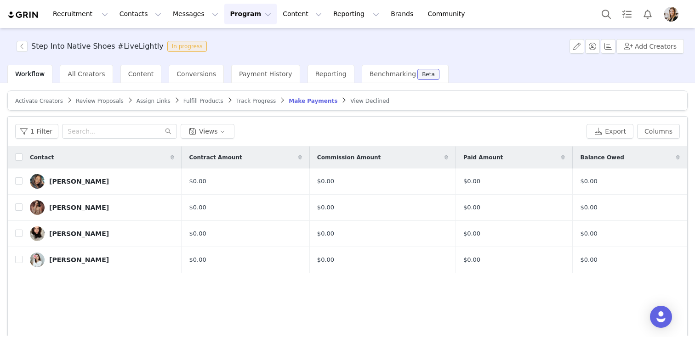
click at [44, 97] on div "Activate Creators" at bounding box center [39, 100] width 48 height 7
click at [44, 99] on span "Activate Creators" at bounding box center [39, 101] width 48 height 6
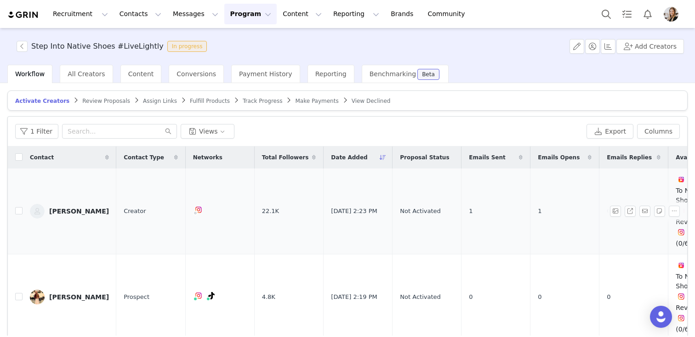
click at [62, 210] on div "Ashley Pelkoski" at bounding box center [79, 211] width 60 height 7
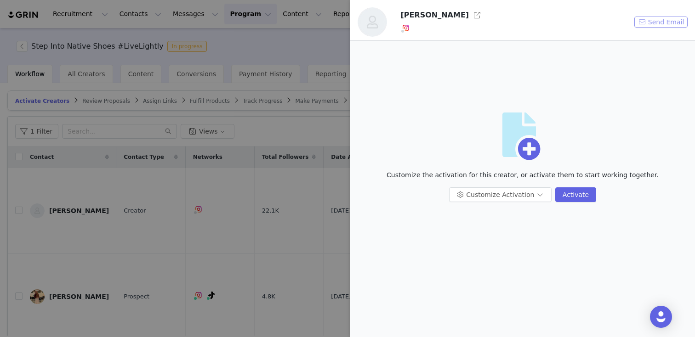
click at [662, 23] on button "Send Email" at bounding box center [660, 22] width 53 height 11
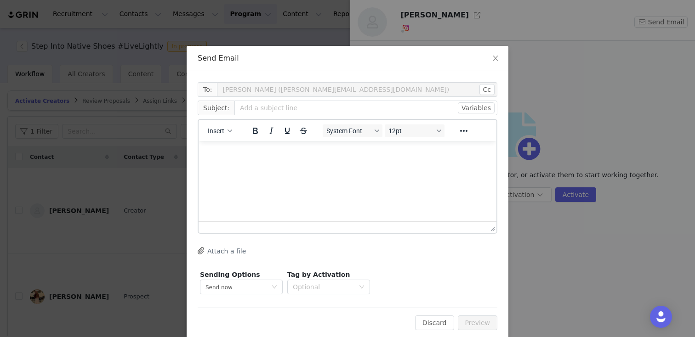
scroll to position [0, 0]
click at [214, 131] on span "Insert" at bounding box center [216, 130] width 17 height 7
click at [246, 147] on div "Insert Template" at bounding box center [253, 146] width 83 height 11
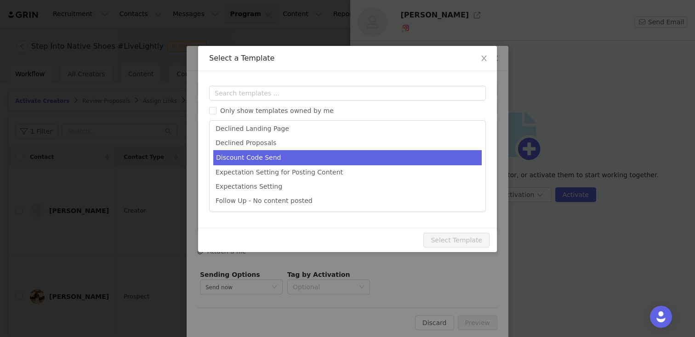
scroll to position [60, 0]
click at [270, 159] on li "Discount Code Send" at bounding box center [347, 157] width 268 height 15
type input "Place Your Native Shoes Order!"
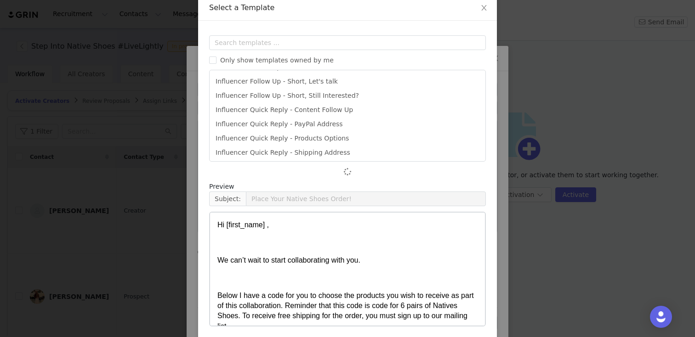
scroll to position [71, 0]
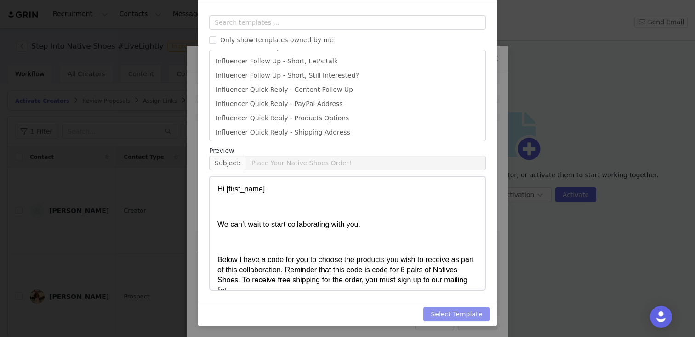
click at [466, 313] on button "Select Template" at bounding box center [456, 314] width 66 height 15
type input "Place Your Native Shoes Order!"
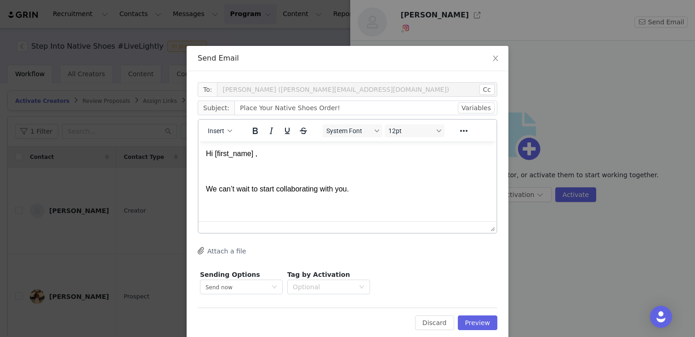
scroll to position [0, 0]
drag, startPoint x: 258, startPoint y: 155, endPoint x: 394, endPoint y: 141, distance: 136.7
click at [259, 155] on p "Hi First Name ," at bounding box center [347, 154] width 283 height 10
click at [484, 319] on button "Preview" at bounding box center [478, 323] width 40 height 15
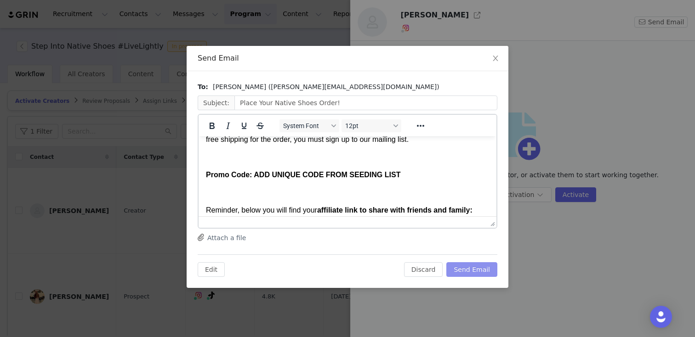
scroll to position [104, 0]
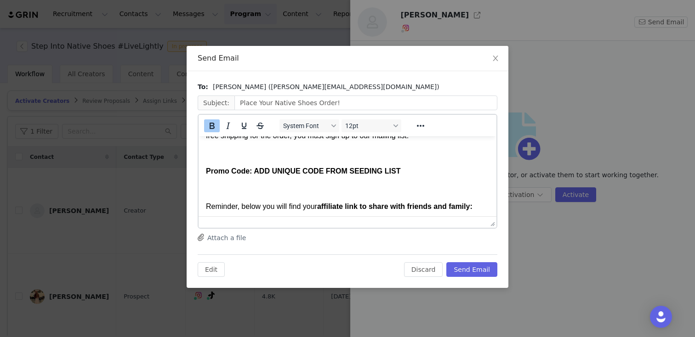
drag, startPoint x: 408, startPoint y: 170, endPoint x: 422, endPoint y: 136, distance: 36.1
click at [399, 167] on p "Promo Code: ADD UNIQUE CODE FROM SEEDING LIST" at bounding box center [347, 171] width 283 height 10
drag, startPoint x: 214, startPoint y: 271, endPoint x: 327, endPoint y: 59, distance: 240.2
click at [214, 271] on button "Edit" at bounding box center [211, 269] width 27 height 15
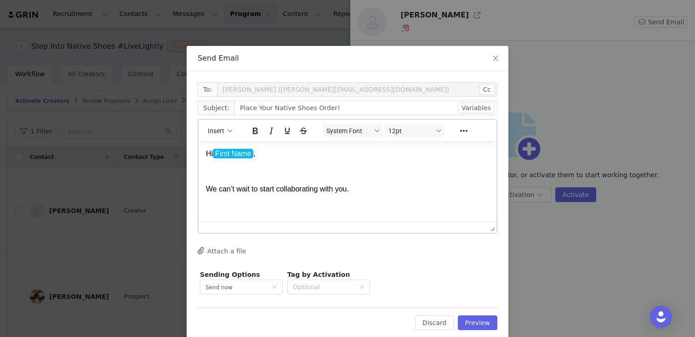
scroll to position [0, 0]
click at [328, 203] on p "Rich Text Area. Press ALT-0 for help." at bounding box center [347, 207] width 283 height 10
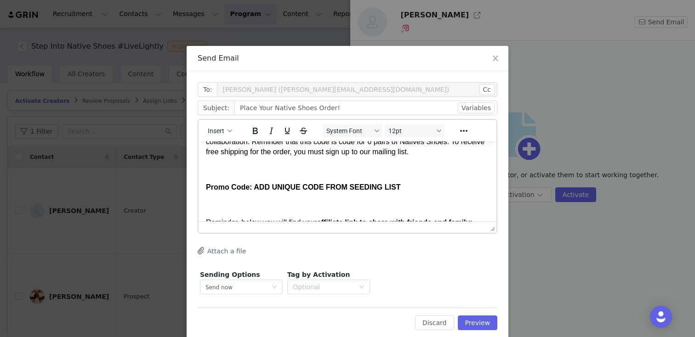
scroll to position [97, 0]
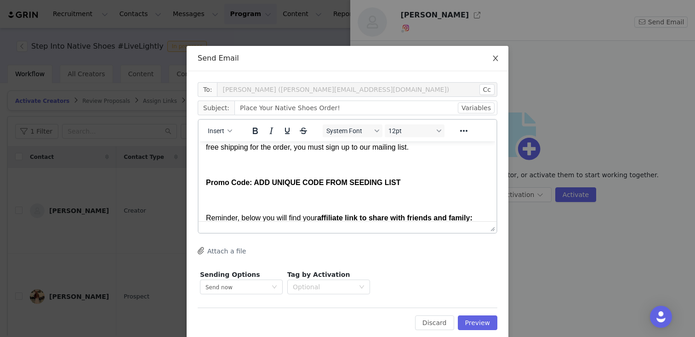
click at [499, 54] on span "Close" at bounding box center [495, 59] width 26 height 26
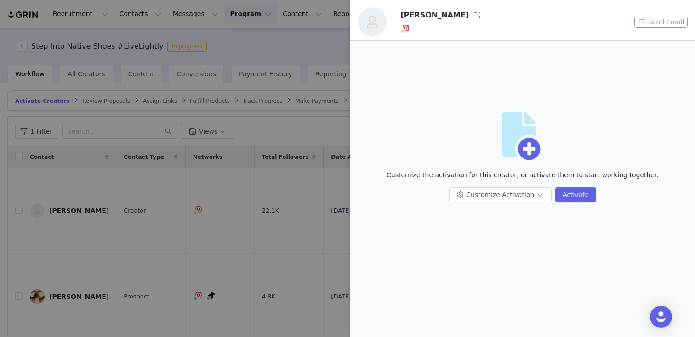
scroll to position [0, 0]
click at [260, 36] on div at bounding box center [347, 168] width 695 height 337
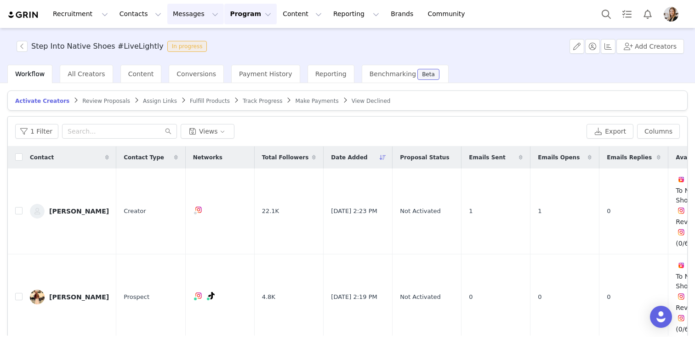
click at [187, 13] on button "Messages Messages" at bounding box center [195, 14] width 57 height 21
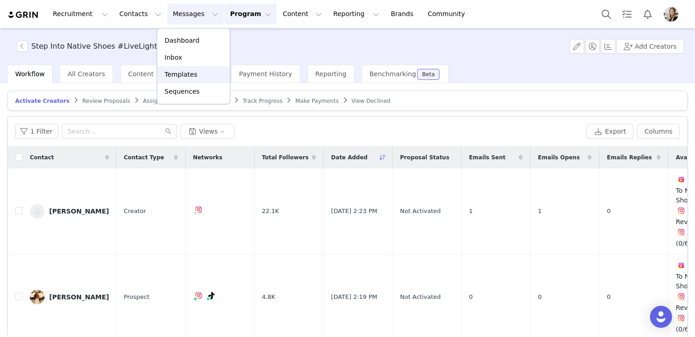
click at [197, 70] on div "Templates" at bounding box center [194, 75] width 62 height 10
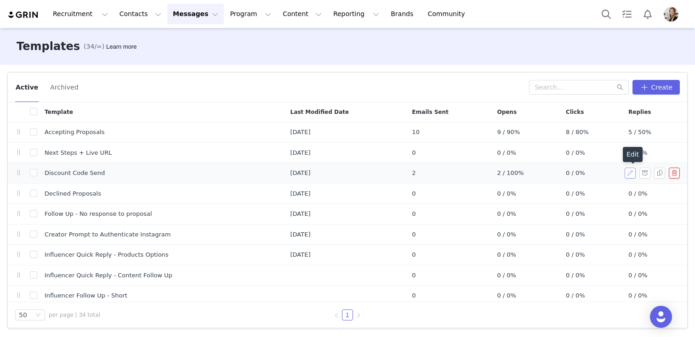
click at [635, 172] on button "button" at bounding box center [629, 173] width 11 height 11
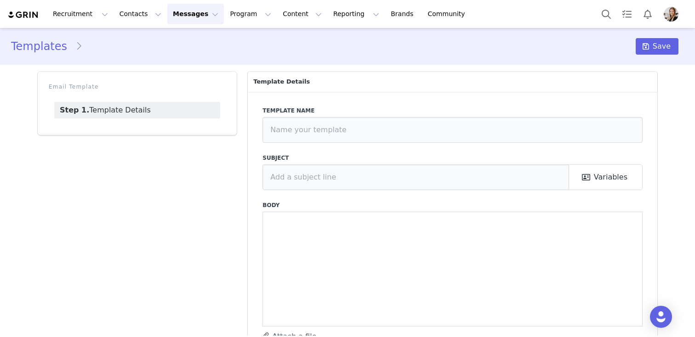
type input "Discount Code Send"
type input "Place Your Native Shoes Order!"
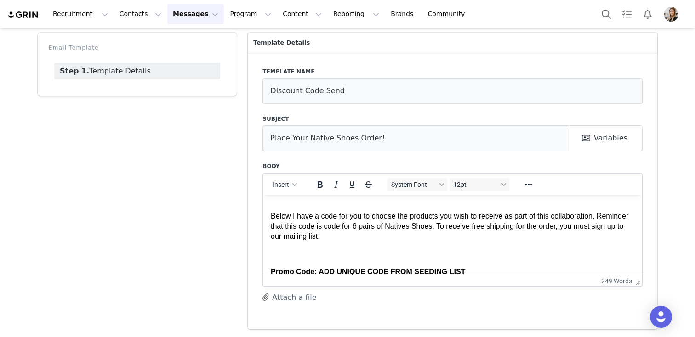
scroll to position [58, 0]
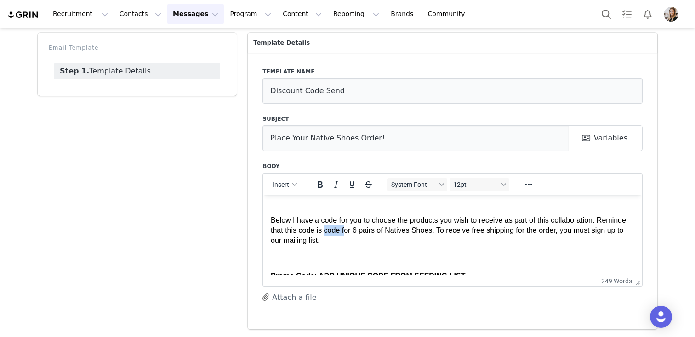
drag, startPoint x: 360, startPoint y: 230, endPoint x: 379, endPoint y: 230, distance: 19.3
click at [379, 230] on span "Below I have a code for you to choose the products you wish to receive as part …" at bounding box center [449, 230] width 357 height 28
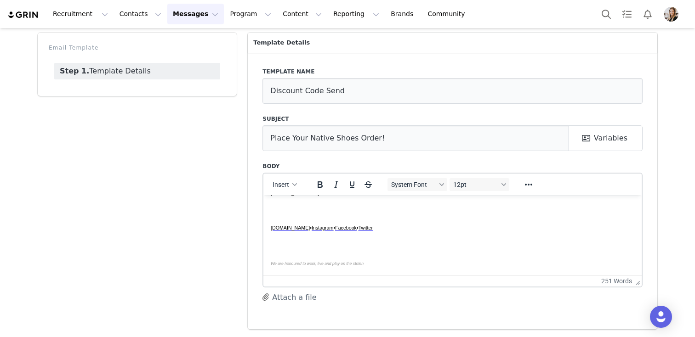
scroll to position [0, 0]
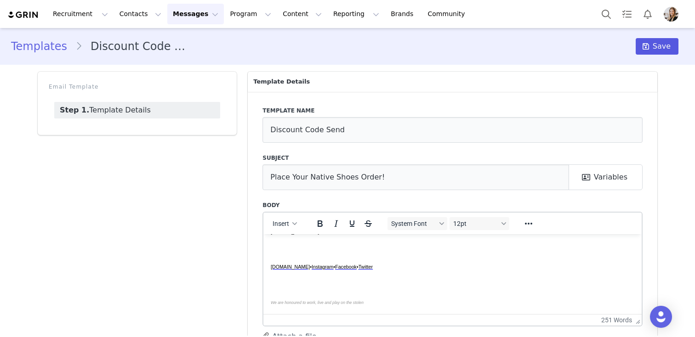
drag, startPoint x: 649, startPoint y: 36, endPoint x: 645, endPoint y: 48, distance: 12.9
click at [649, 36] on div "Templates Discount Code Send Save" at bounding box center [347, 46] width 695 height 31
click at [645, 50] on span at bounding box center [645, 46] width 11 height 11
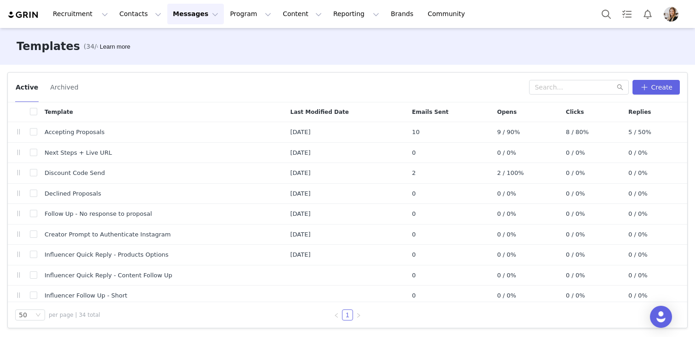
click at [658, 95] on div "Active Archived Create" at bounding box center [347, 88] width 679 height 30
click at [651, 87] on button "Create" at bounding box center [655, 87] width 47 height 15
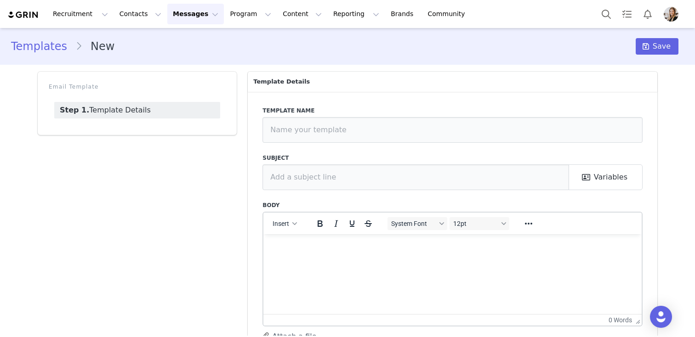
click at [46, 49] on link "Templates" at bounding box center [43, 46] width 64 height 17
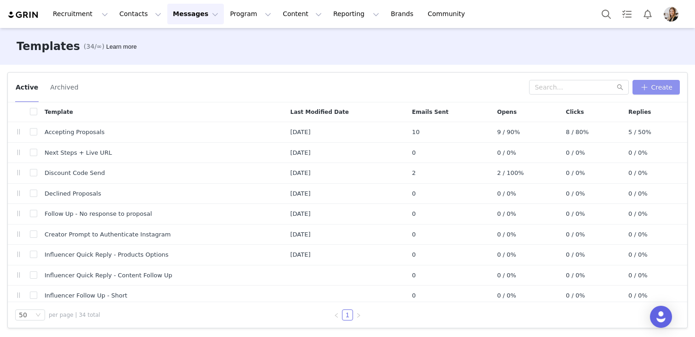
click at [659, 90] on button "Create" at bounding box center [655, 87] width 47 height 15
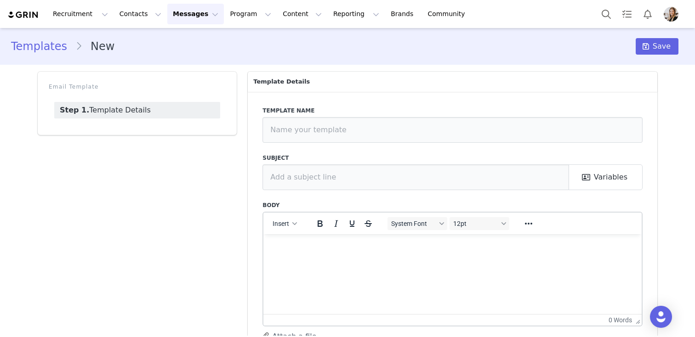
drag, startPoint x: 606, startPoint y: 458, endPoint x: 326, endPoint y: 269, distance: 338.8
click at [326, 259] on html at bounding box center [452, 246] width 378 height 25
click at [283, 253] on html at bounding box center [452, 246] width 378 height 25
click at [284, 251] on p "Rich Text Area. Press ALT-0 for help." at bounding box center [452, 246] width 363 height 10
click at [295, 131] on input "text" at bounding box center [452, 130] width 380 height 26
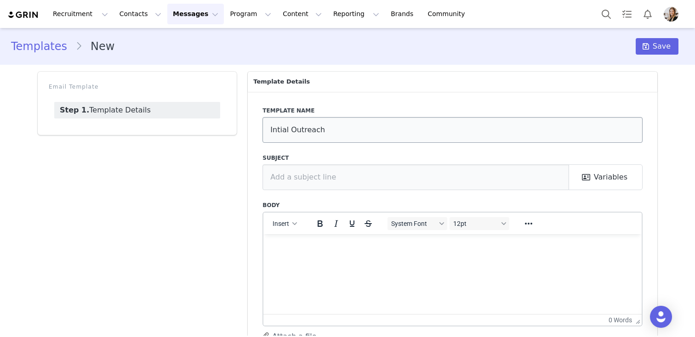
click at [276, 129] on input "Intial Outreach" at bounding box center [452, 130] width 380 height 26
click at [392, 130] on input "Initial Outreach" at bounding box center [452, 130] width 380 height 26
type input "Initial Outreach - VIP"
click at [343, 171] on input "text" at bounding box center [415, 177] width 306 height 26
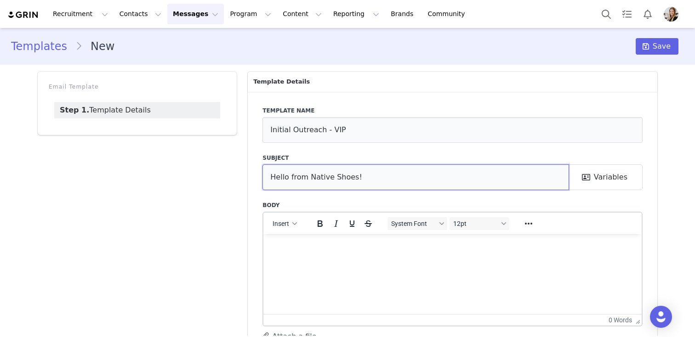
type input "Hello from Native Shoes!"
click at [313, 247] on p "Rich Text Area. Press ALT-0 for help." at bounding box center [452, 246] width 363 height 10
click at [278, 223] on span "Insert" at bounding box center [281, 223] width 17 height 7
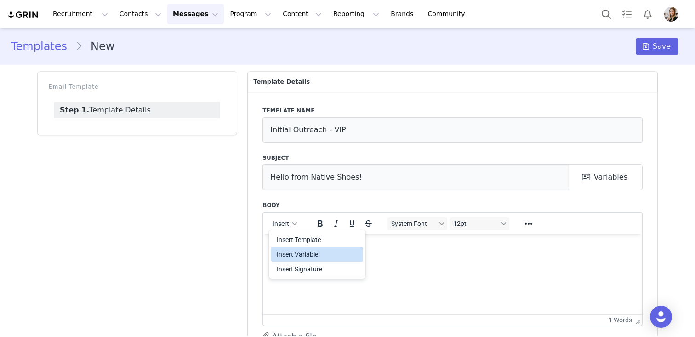
click at [297, 250] on div "Insert Variable" at bounding box center [318, 254] width 83 height 11
select select
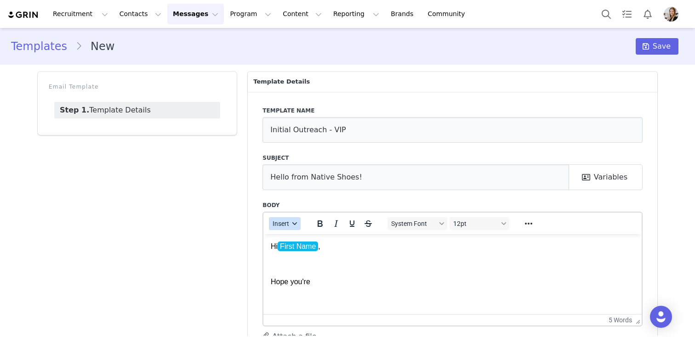
click at [297, 221] on icon "button" at bounding box center [295, 223] width 5 height 5
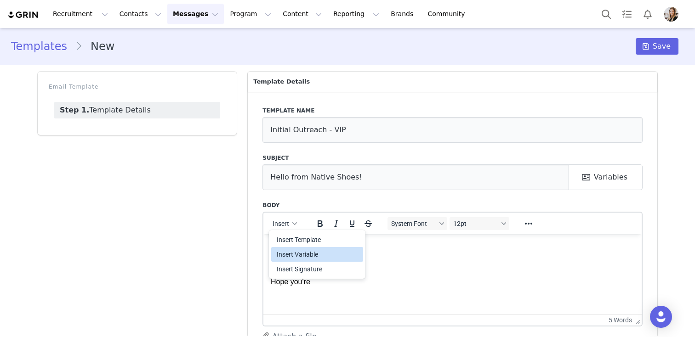
click at [298, 249] on div "Insert Variable" at bounding box center [318, 254] width 83 height 11
select select
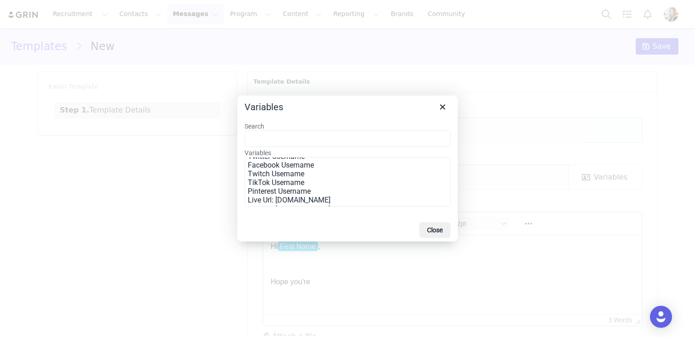
scroll to position [238, 0]
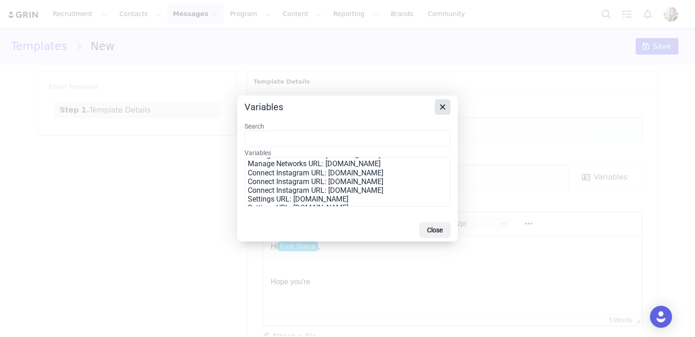
click at [442, 102] on icon "Close" at bounding box center [442, 107] width 11 height 11
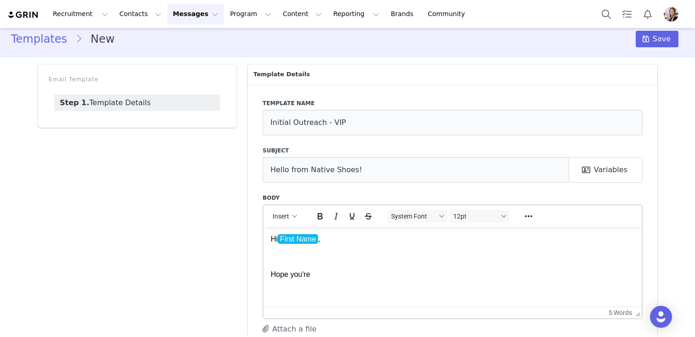
scroll to position [11, 0]
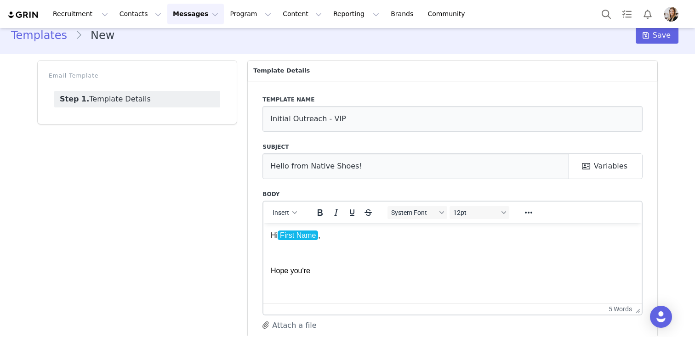
click at [34, 38] on link "Templates" at bounding box center [43, 35] width 64 height 17
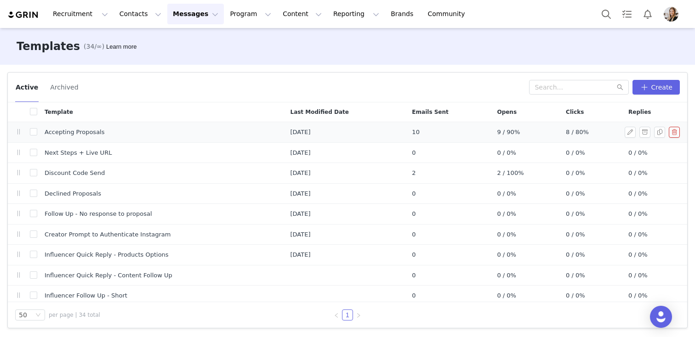
click at [63, 132] on span "Accepting Proposals" at bounding box center [75, 132] width 60 height 9
click at [628, 132] on button "button" at bounding box center [629, 132] width 11 height 11
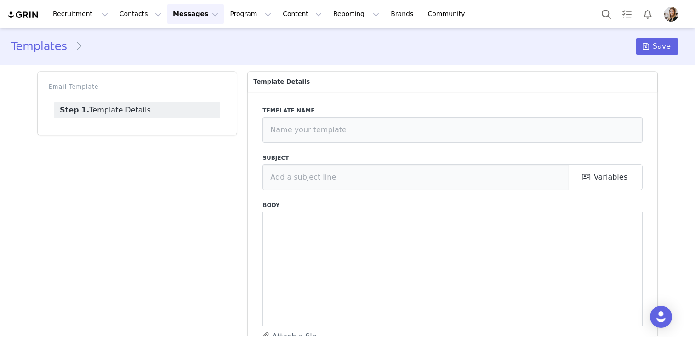
type input "Accepting Proposals"
type input "Native Shoes Collaboration: Acceptance!"
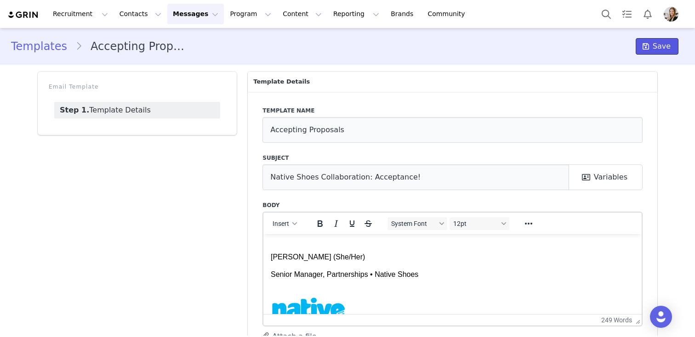
click at [648, 44] on icon at bounding box center [645, 46] width 6 height 7
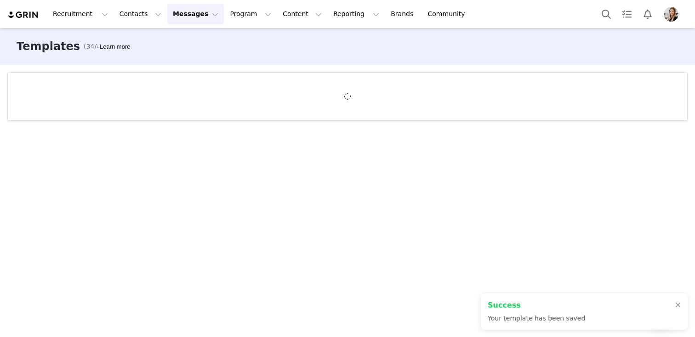
click at [179, 17] on button "Messages Messages" at bounding box center [195, 14] width 57 height 21
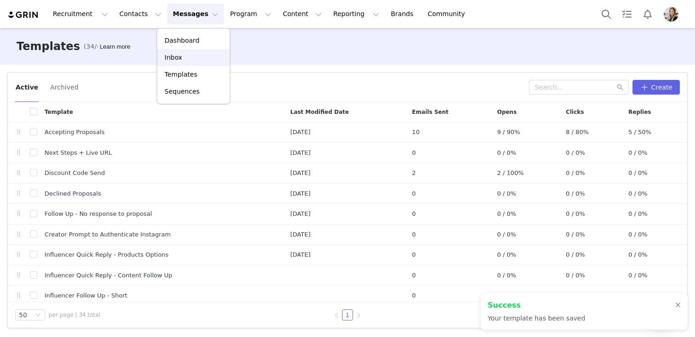
click at [181, 53] on div "Inbox" at bounding box center [194, 58] width 62 height 10
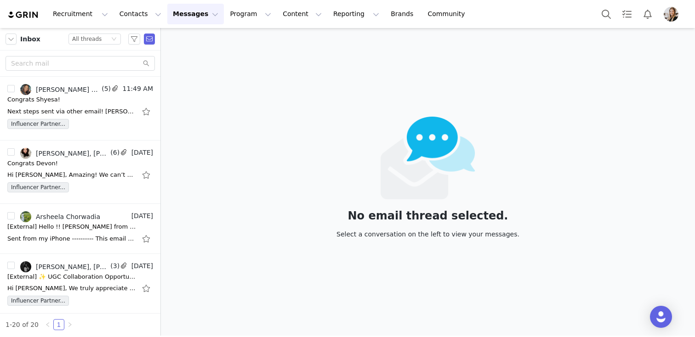
click at [182, 17] on button "Messages Messages" at bounding box center [195, 14] width 57 height 21
click at [185, 95] on p "Sequences" at bounding box center [181, 92] width 35 height 10
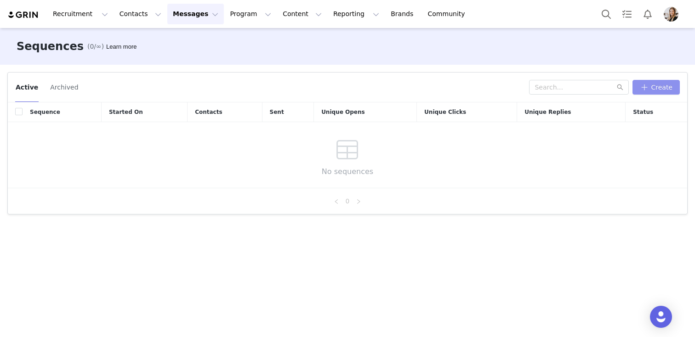
click at [656, 93] on button "Create" at bounding box center [655, 87] width 47 height 15
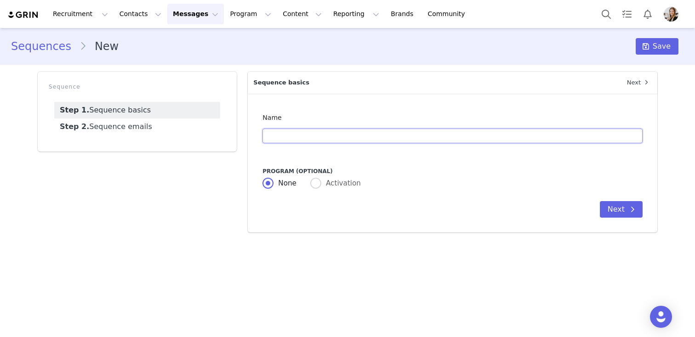
click at [294, 137] on input "text" at bounding box center [452, 136] width 380 height 15
click at [314, 181] on span at bounding box center [315, 183] width 11 height 11
click at [314, 181] on input "Activation" at bounding box center [315, 184] width 11 height 12
radio input "true"
radio input "false"
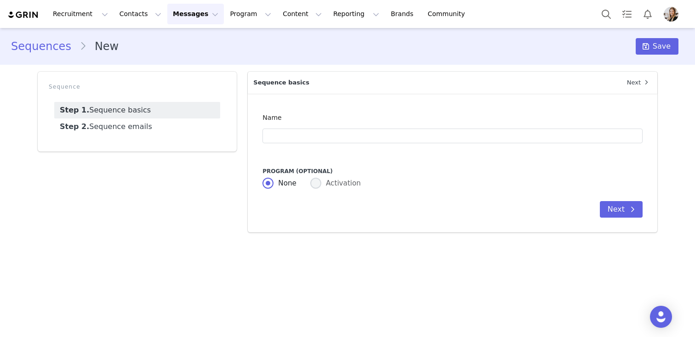
radio input "true"
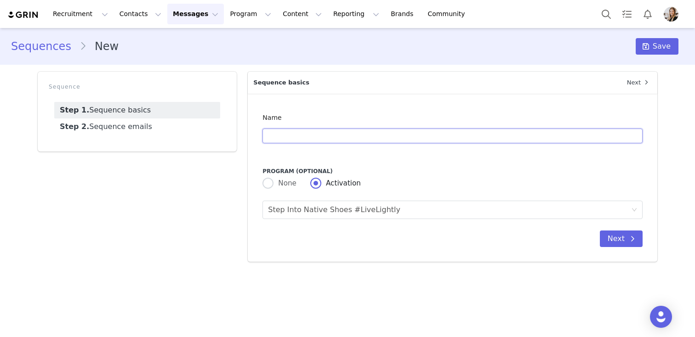
click at [291, 136] on input "text" at bounding box center [452, 136] width 380 height 15
click at [619, 238] on button "Next" at bounding box center [620, 239] width 43 height 17
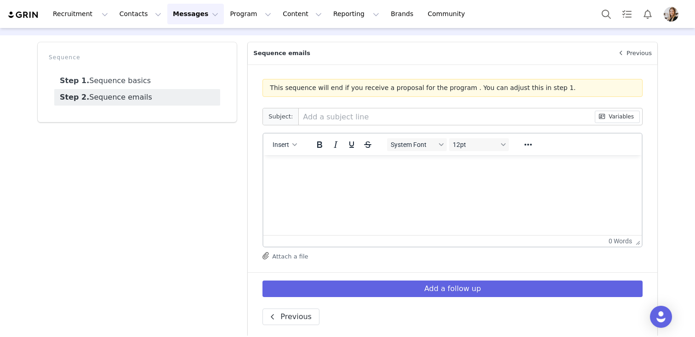
scroll to position [40, 0]
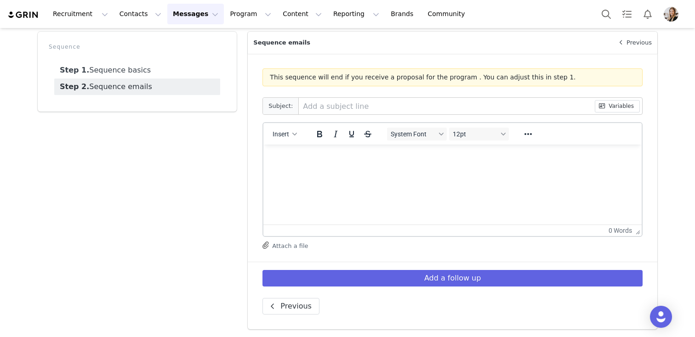
click at [364, 170] on html at bounding box center [452, 157] width 378 height 25
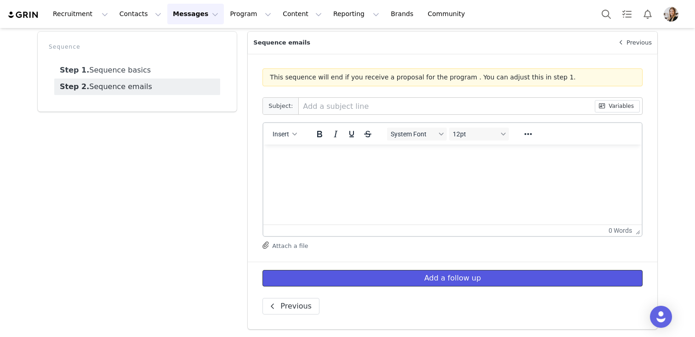
click at [368, 273] on button "Add a follow up" at bounding box center [452, 278] width 380 height 17
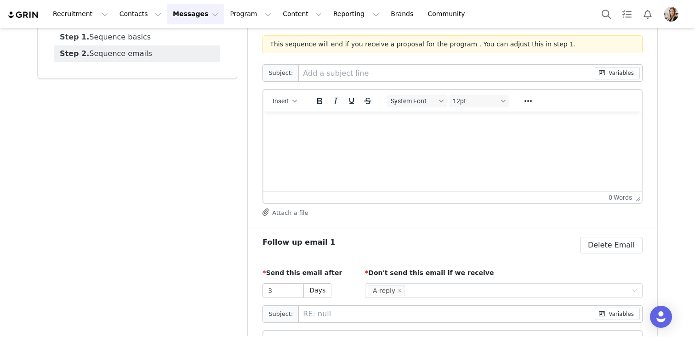
scroll to position [281, 0]
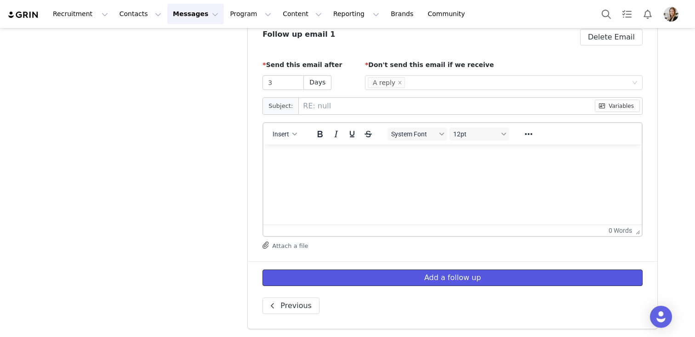
click at [369, 276] on button "Add a follow up" at bounding box center [452, 278] width 380 height 17
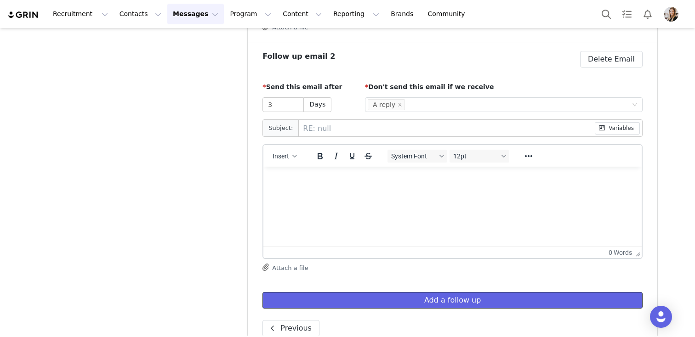
scroll to position [522, 0]
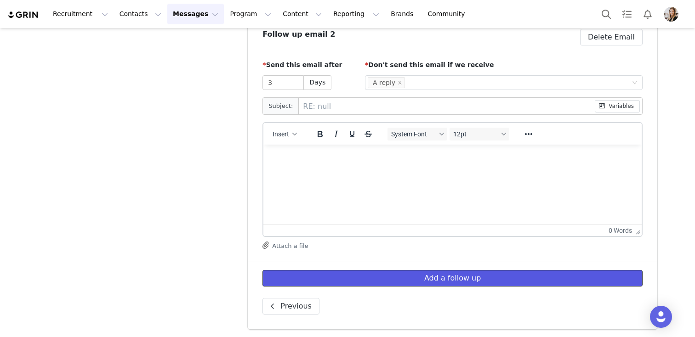
click at [415, 277] on button "Add a follow up" at bounding box center [452, 278] width 380 height 17
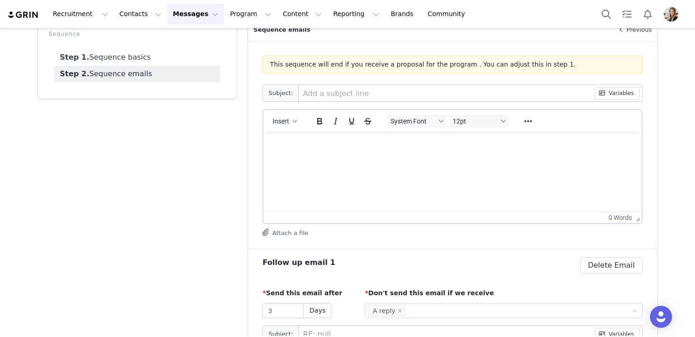
scroll to position [0, 0]
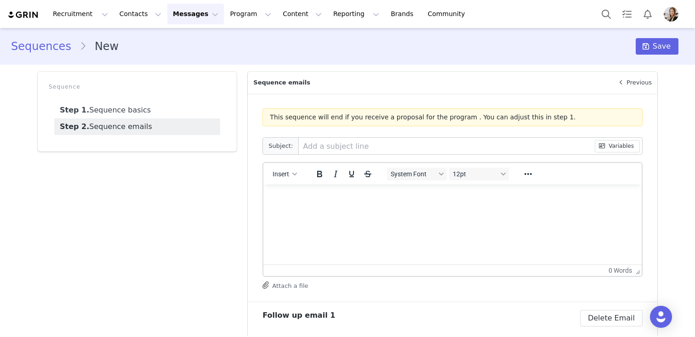
click at [43, 46] on link "Sequences" at bounding box center [45, 46] width 68 height 17
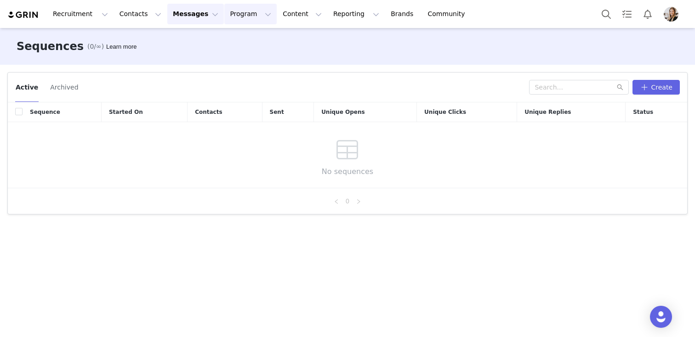
click at [231, 14] on button "Program Program" at bounding box center [250, 14] width 52 height 21
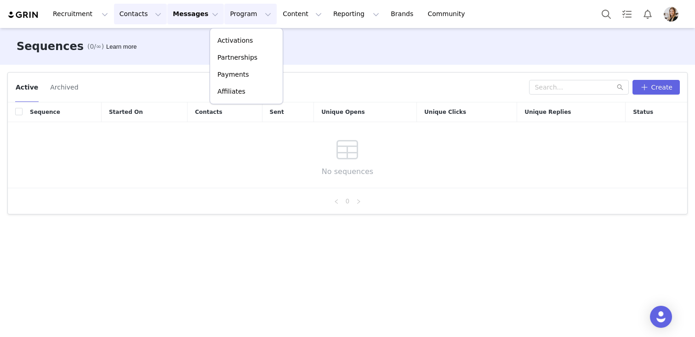
click at [119, 10] on button "Contacts Contacts" at bounding box center [140, 14] width 53 height 21
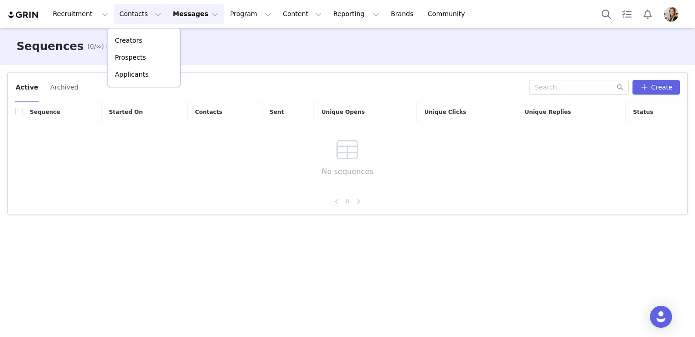
click at [198, 13] on button "Messages Messages" at bounding box center [195, 14] width 57 height 21
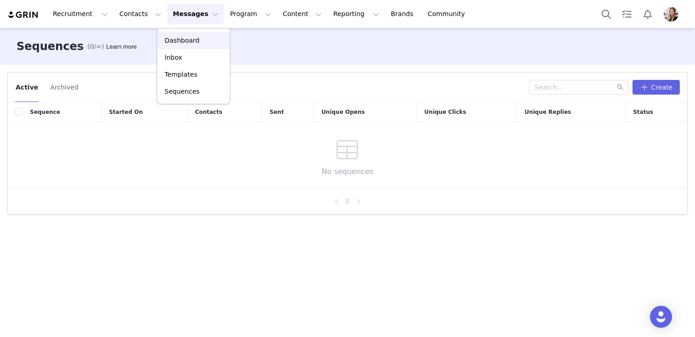
click at [197, 36] on div "Dashboard" at bounding box center [194, 41] width 62 height 10
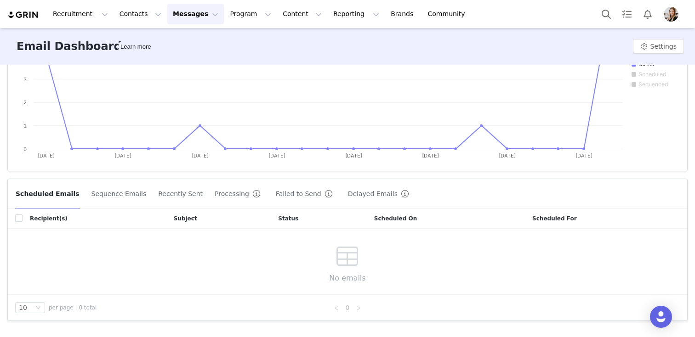
click at [116, 192] on button "Sequence Emails" at bounding box center [119, 194] width 56 height 15
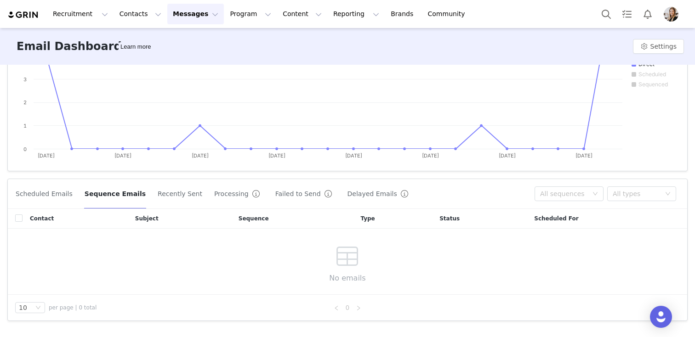
click at [175, 193] on button "Recently Sent" at bounding box center [179, 194] width 45 height 15
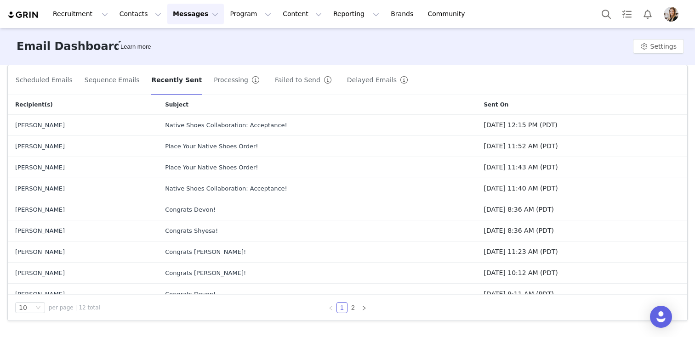
click at [214, 86] on button "Processing" at bounding box center [238, 80] width 50 height 15
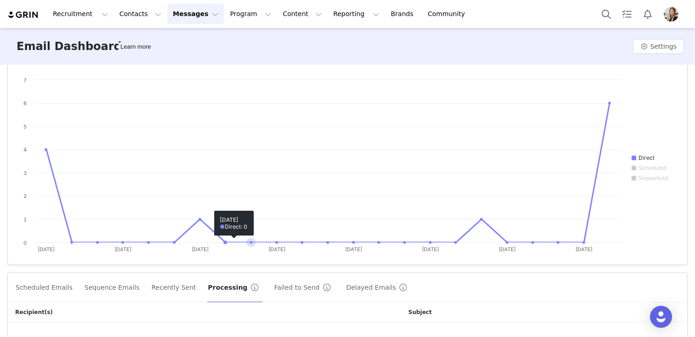
scroll to position [125, 0]
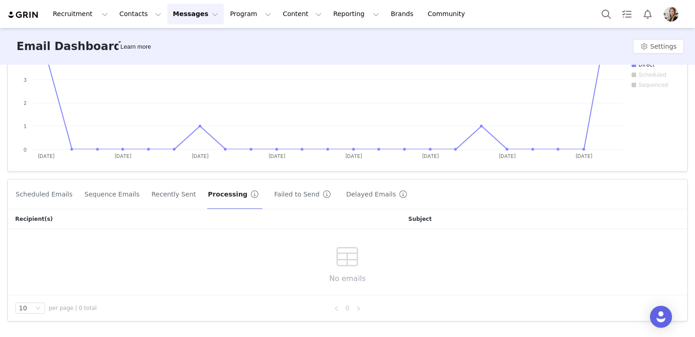
click at [283, 196] on button "Failed to Send" at bounding box center [303, 194] width 61 height 15
click at [347, 196] on button "Delayed Emails" at bounding box center [379, 194] width 65 height 15
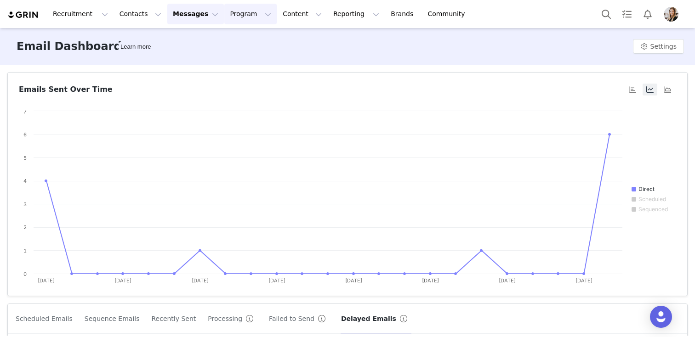
click at [224, 13] on button "Program Program" at bounding box center [250, 14] width 52 height 21
click at [257, 58] on div "Partnerships" at bounding box center [246, 58] width 62 height 10
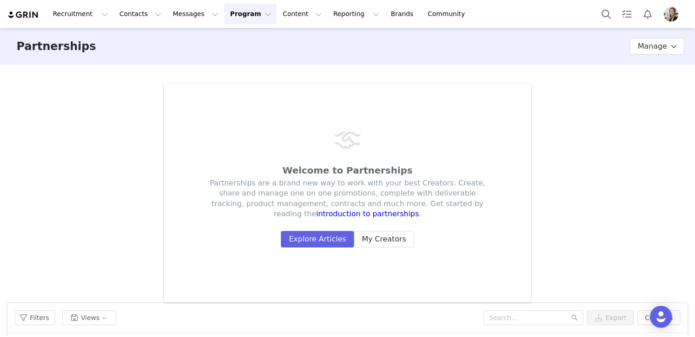
click at [227, 8] on button "Program Program" at bounding box center [250, 14] width 52 height 21
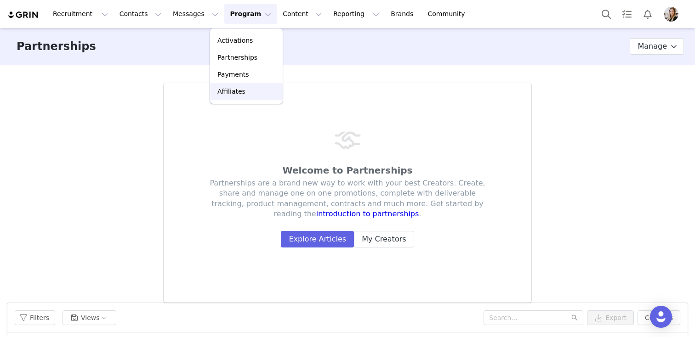
click at [263, 94] on div "Affiliates" at bounding box center [246, 92] width 62 height 10
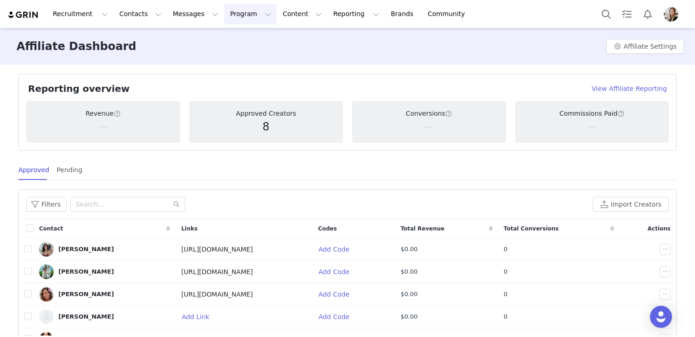
scroll to position [129, 0]
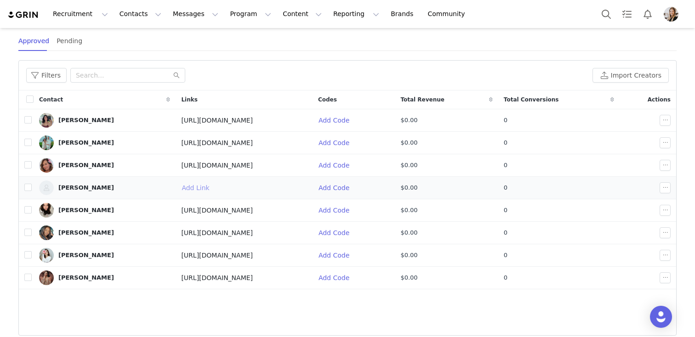
click at [183, 189] on button "Add Link" at bounding box center [198, 188] width 35 height 15
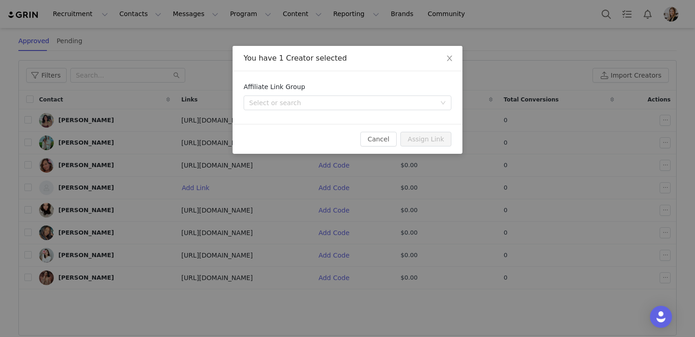
click at [352, 215] on div "You have 1 Creator selected Affiliate Link Group Select or search Cancel Assign…" at bounding box center [347, 168] width 695 height 337
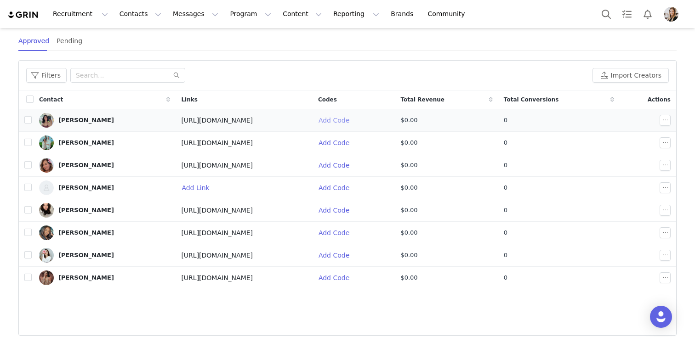
click at [356, 120] on button "Add Code" at bounding box center [337, 120] width 39 height 15
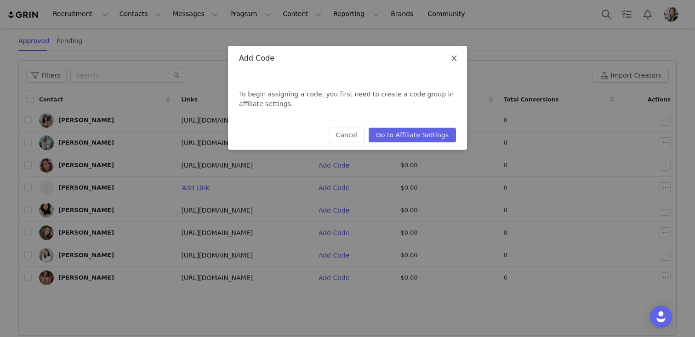
click at [453, 59] on icon "icon: close" at bounding box center [453, 59] width 5 height 6
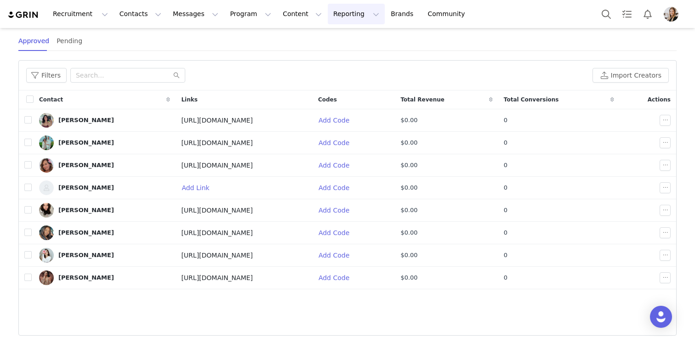
click at [333, 18] on button "Reporting Reporting" at bounding box center [356, 14] width 57 height 21
click at [346, 36] on div "Dashboard" at bounding box center [341, 41] width 62 height 10
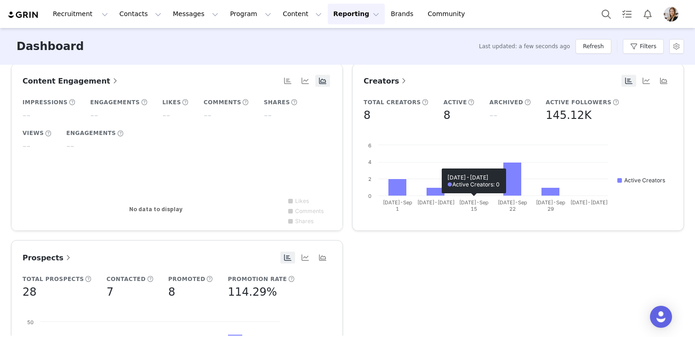
scroll to position [197, 0]
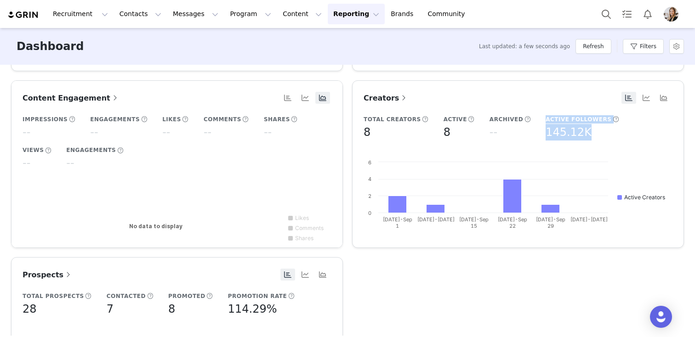
drag, startPoint x: 562, startPoint y: 128, endPoint x: 520, endPoint y: 128, distance: 41.8
click at [520, 130] on div "Total Creators 8 Active 8 Archived -- Active Followers 145.12K" at bounding box center [498, 133] width 270 height 7
click at [562, 133] on h5 "145.12K" at bounding box center [568, 132] width 46 height 17
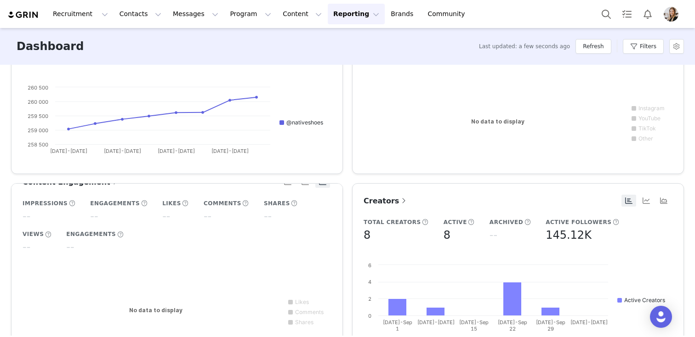
scroll to position [0, 0]
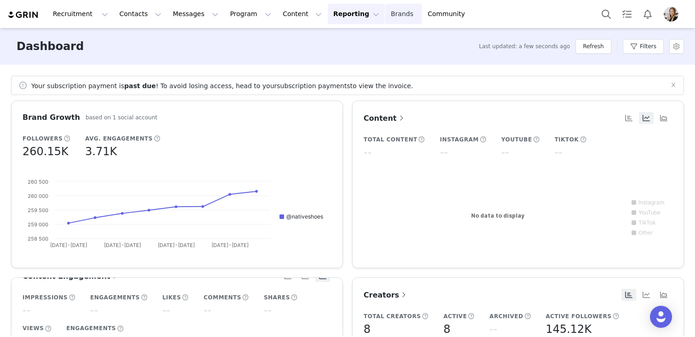
click at [385, 15] on link "Brands Brands" at bounding box center [403, 14] width 36 height 21
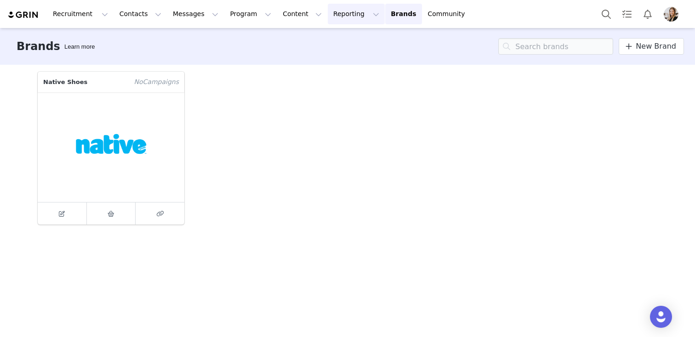
click at [348, 14] on button "Reporting Reporting" at bounding box center [356, 14] width 57 height 21
click at [335, 48] on link "Dashboard" at bounding box center [341, 40] width 73 height 17
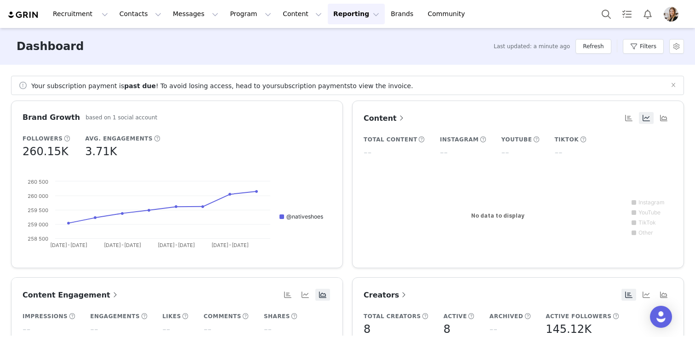
scroll to position [2, 0]
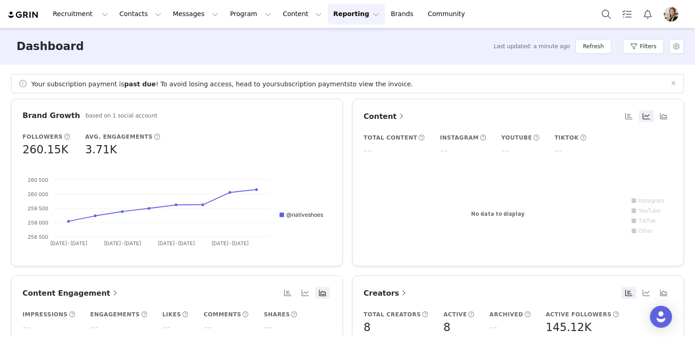
click at [118, 89] on div "Your subscription payment is past due ! To avoid losing access, head to your su…" at bounding box center [347, 83] width 673 height 19
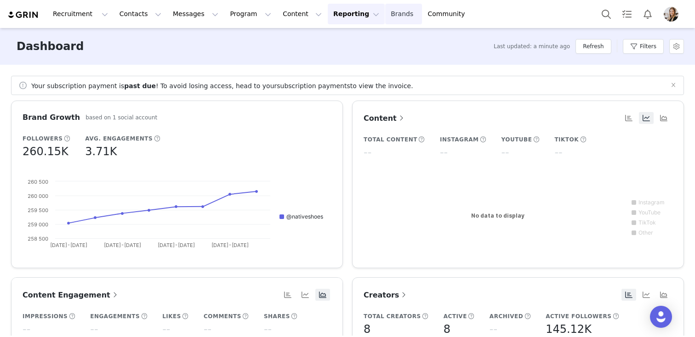
click at [385, 15] on link "Brands Brands" at bounding box center [403, 14] width 36 height 21
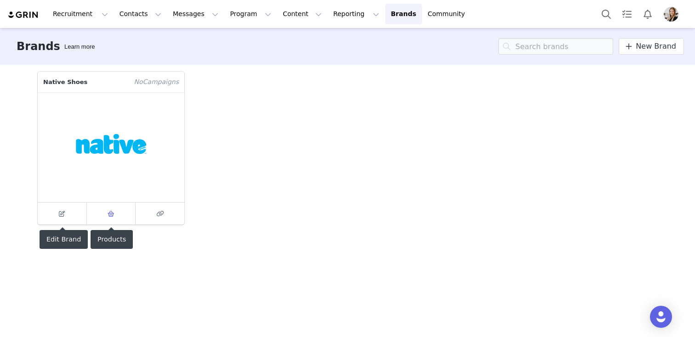
click at [109, 212] on icon at bounding box center [110, 214] width 7 height 6
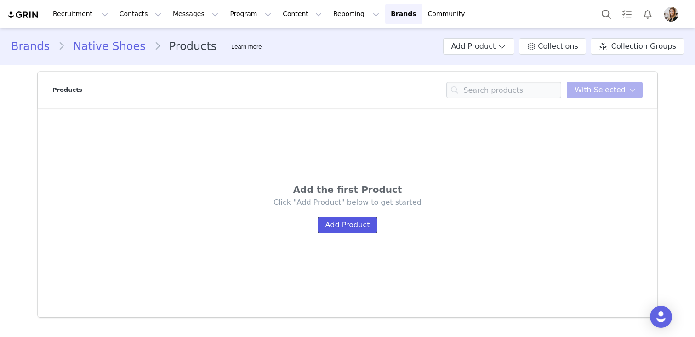
click at [346, 225] on button "Add Product" at bounding box center [347, 225] width 60 height 17
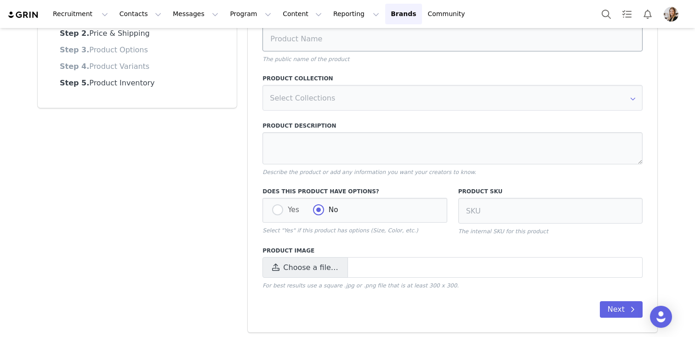
scroll to position [97, 0]
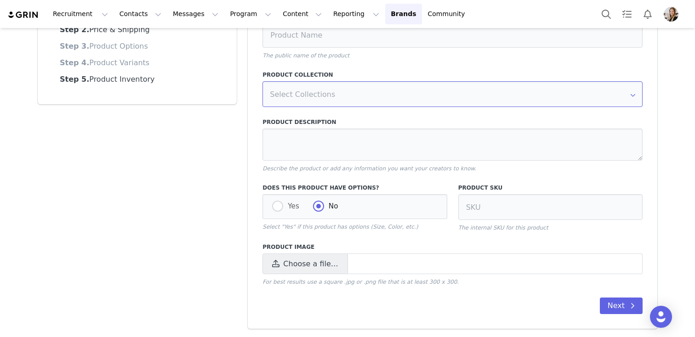
click at [287, 92] on input "text" at bounding box center [452, 94] width 380 height 26
click at [311, 144] on textarea at bounding box center [452, 145] width 380 height 32
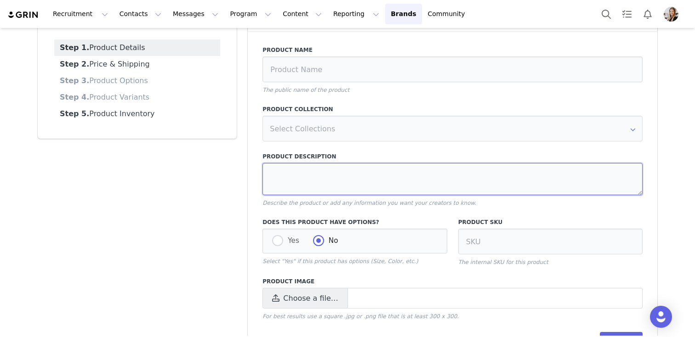
scroll to position [13, 0]
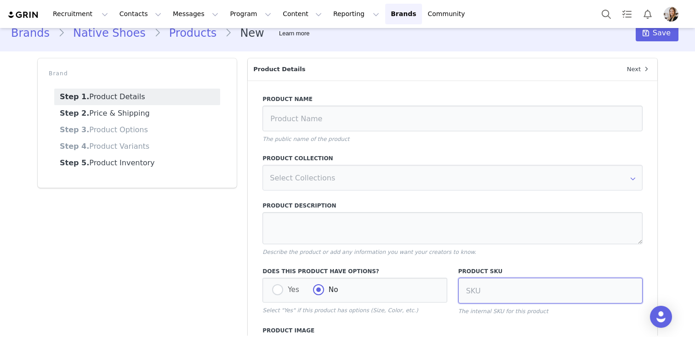
click at [486, 288] on input at bounding box center [550, 291] width 184 height 26
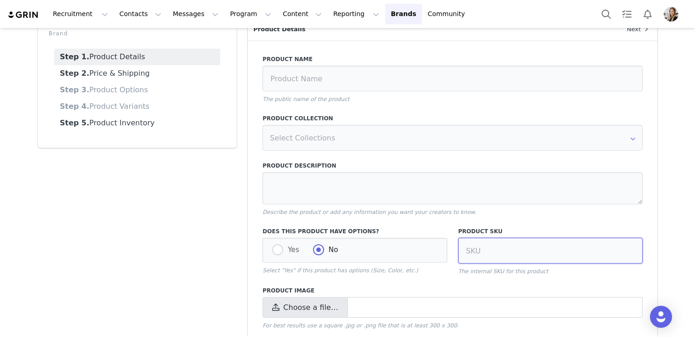
scroll to position [55, 0]
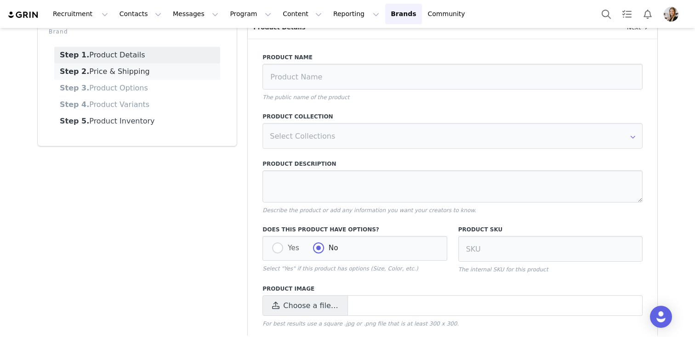
click at [135, 72] on link "Step 2. Price & Shipping" at bounding box center [137, 71] width 166 height 17
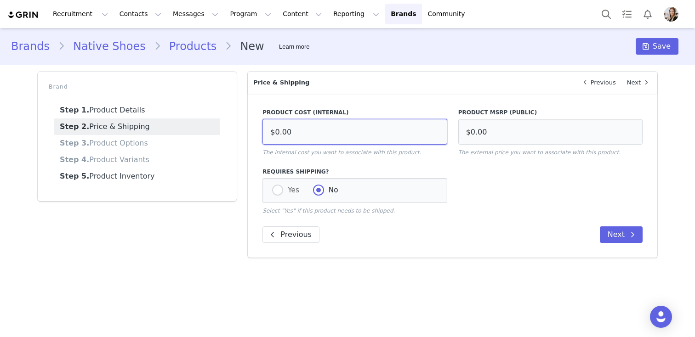
click at [337, 130] on input "$0.00" at bounding box center [354, 132] width 184 height 26
drag, startPoint x: 318, startPoint y: 107, endPoint x: 270, endPoint y: 106, distance: 48.2
click at [270, 106] on div "Product Cost (Internal) $0.00 The internal cost you want to associate with this…" at bounding box center [354, 132] width 195 height 59
click at [297, 130] on input "$0.00" at bounding box center [354, 132] width 184 height 26
drag, startPoint x: 503, startPoint y: 137, endPoint x: 470, endPoint y: 129, distance: 33.5
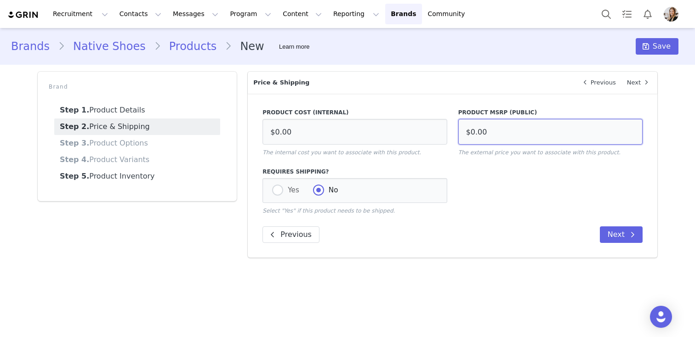
click at [470, 129] on input "$0.00" at bounding box center [550, 132] width 184 height 26
drag, startPoint x: 337, startPoint y: 126, endPoint x: 292, endPoint y: 131, distance: 45.8
click at [281, 125] on input "$0.00" at bounding box center [354, 132] width 184 height 26
drag, startPoint x: 296, startPoint y: 131, endPoint x: 451, endPoint y: 119, distance: 155.2
click at [265, 129] on input "$0.00" at bounding box center [354, 132] width 184 height 26
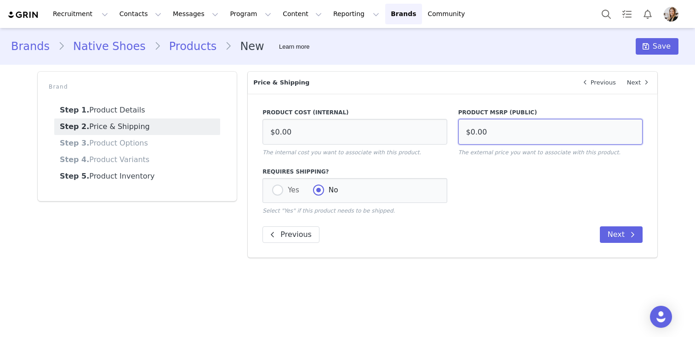
drag, startPoint x: 505, startPoint y: 123, endPoint x: 521, endPoint y: 133, distance: 19.4
click at [521, 133] on input "$0.00" at bounding box center [550, 132] width 184 height 26
click at [279, 193] on span at bounding box center [277, 190] width 11 height 11
click at [279, 193] on input "Yes" at bounding box center [277, 191] width 11 height 12
radio input "true"
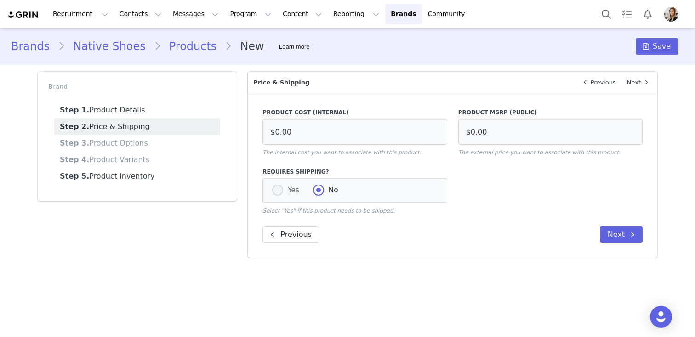
radio input "false"
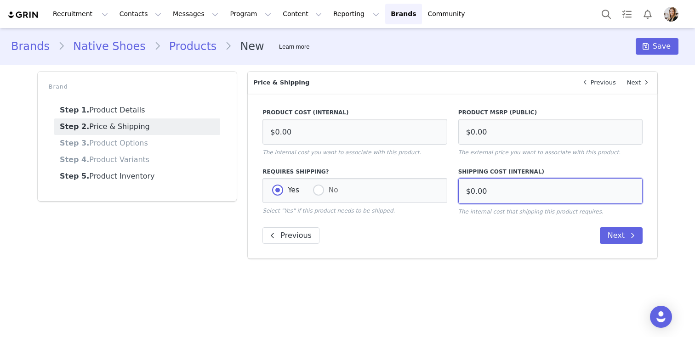
drag, startPoint x: 473, startPoint y: 200, endPoint x: 528, endPoint y: 193, distance: 55.5
click at [528, 193] on input "$0.00" at bounding box center [550, 191] width 184 height 26
click at [177, 47] on link "Products" at bounding box center [193, 46] width 64 height 17
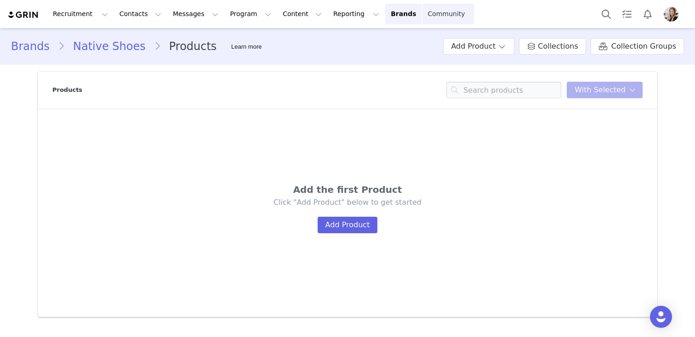
click at [422, 12] on link "Community Community" at bounding box center [448, 14] width 52 height 21
